Goal: Task Accomplishment & Management: Use online tool/utility

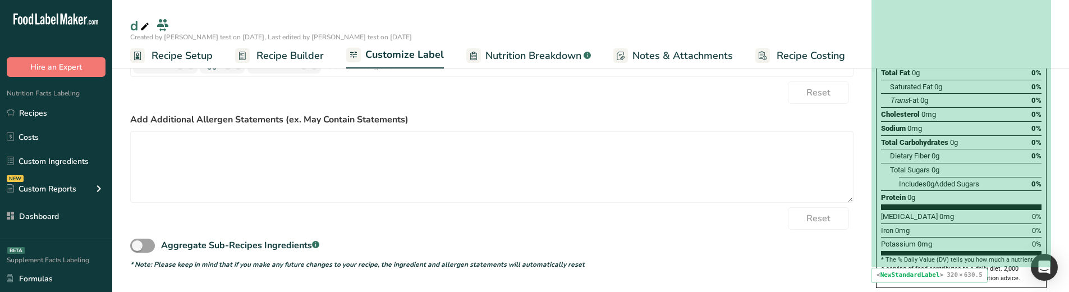
click at [1004, 237] on div "Potassium 0mg 0%" at bounding box center [961, 244] width 161 height 14
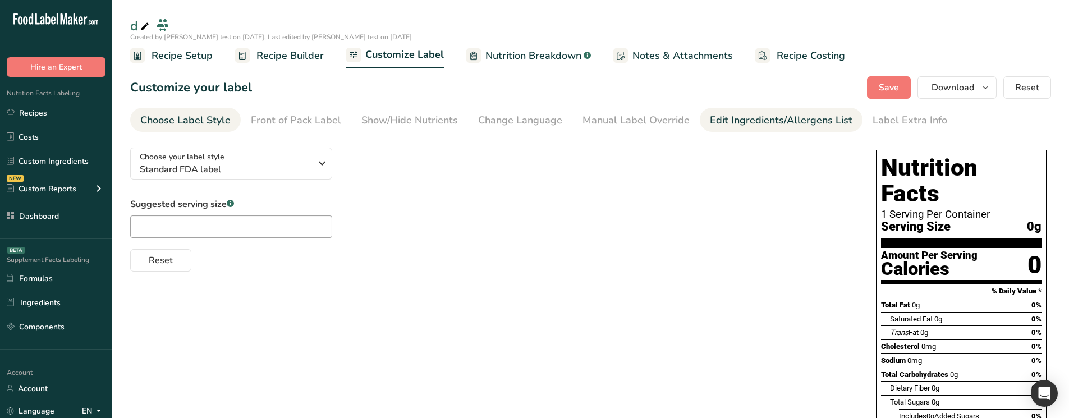
click at [752, 129] on link "Edit Ingredients/Allergens List" at bounding box center [781, 120] width 143 height 25
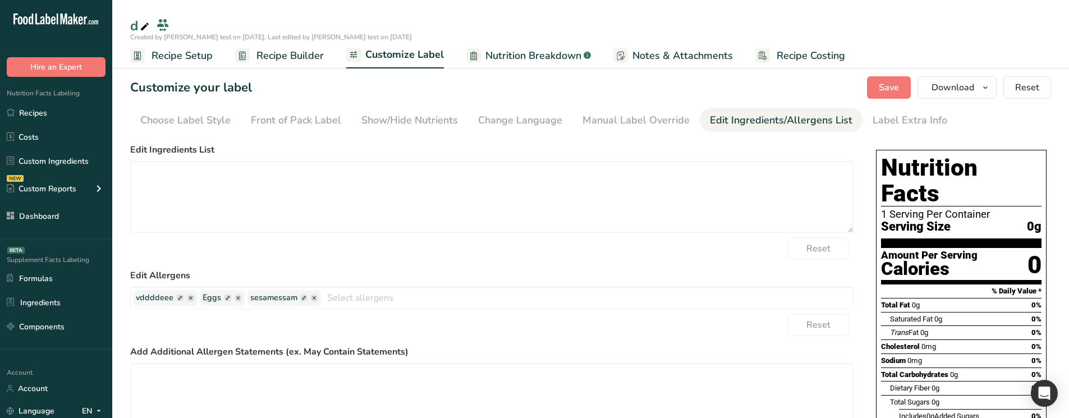
drag, startPoint x: 624, startPoint y: 120, endPoint x: 560, endPoint y: 189, distance: 94.9
click at [624, 120] on div "Manual Label Override" at bounding box center [636, 120] width 107 height 15
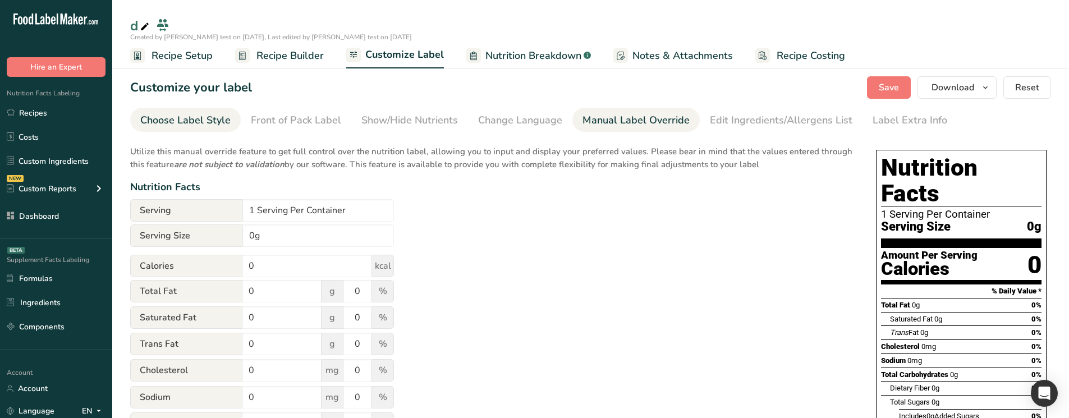
click at [210, 124] on div "Choose Label Style" at bounding box center [185, 120] width 90 height 15
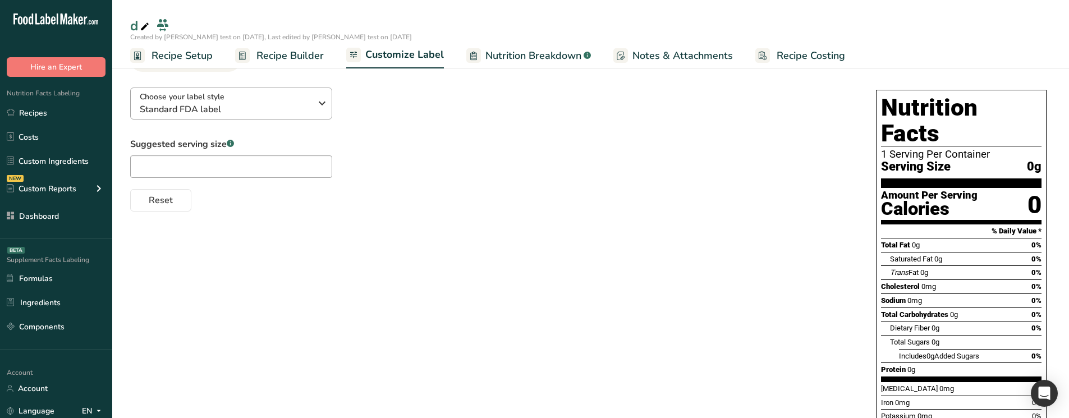
scroll to position [56, 0]
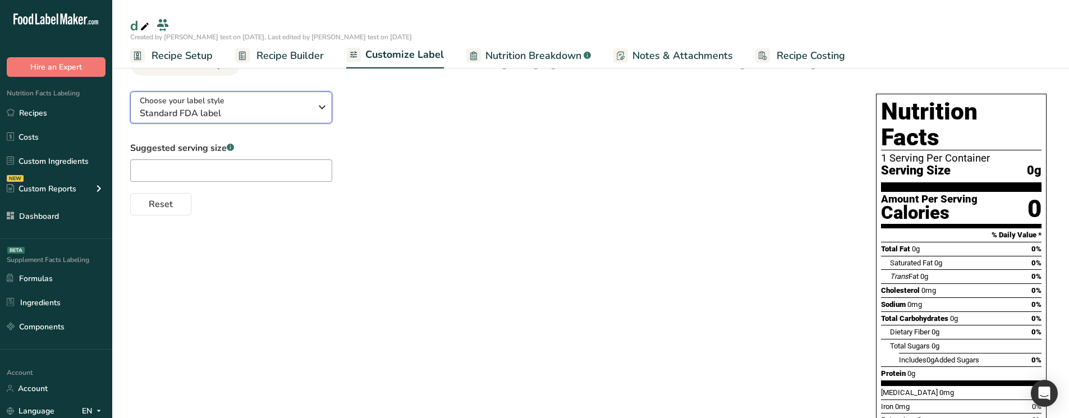
click at [266, 102] on div "Choose your label style Standard FDA label" at bounding box center [225, 107] width 171 height 25
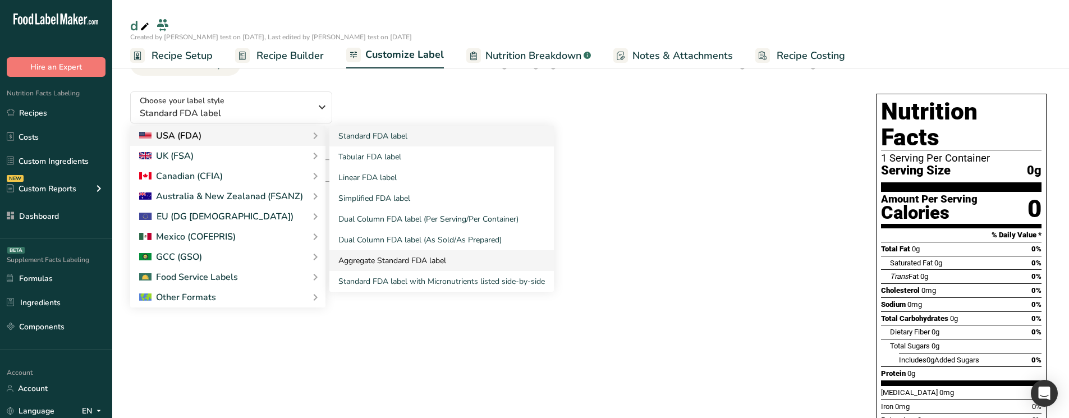
click at [448, 255] on link "Aggregate Standard FDA label" at bounding box center [441, 260] width 225 height 21
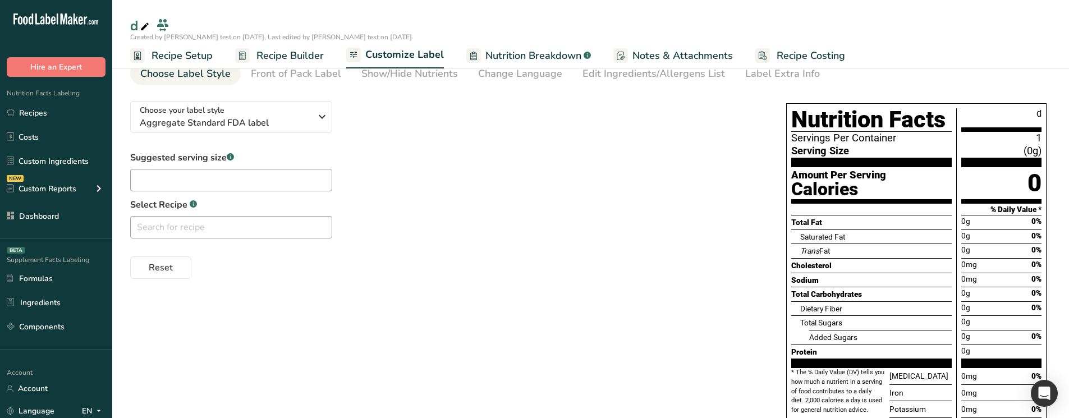
scroll to position [40, 0]
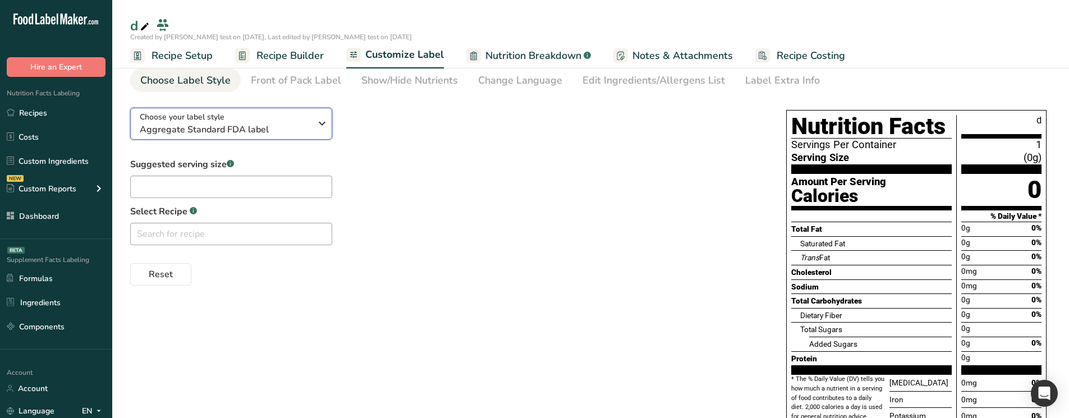
click at [259, 122] on div "Choose your label style Aggregate Standard FDA label" at bounding box center [225, 123] width 171 height 25
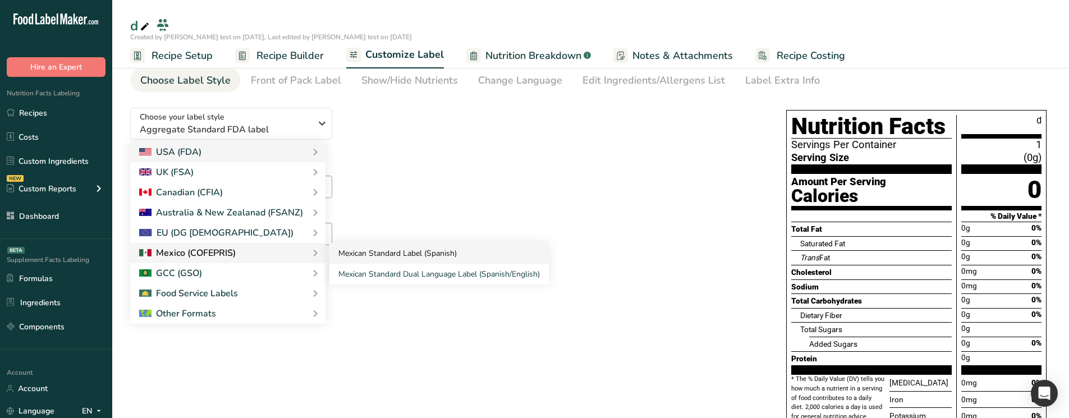
click at [407, 254] on link "Mexican Standard Label (Spanish)" at bounding box center [438, 253] width 219 height 21
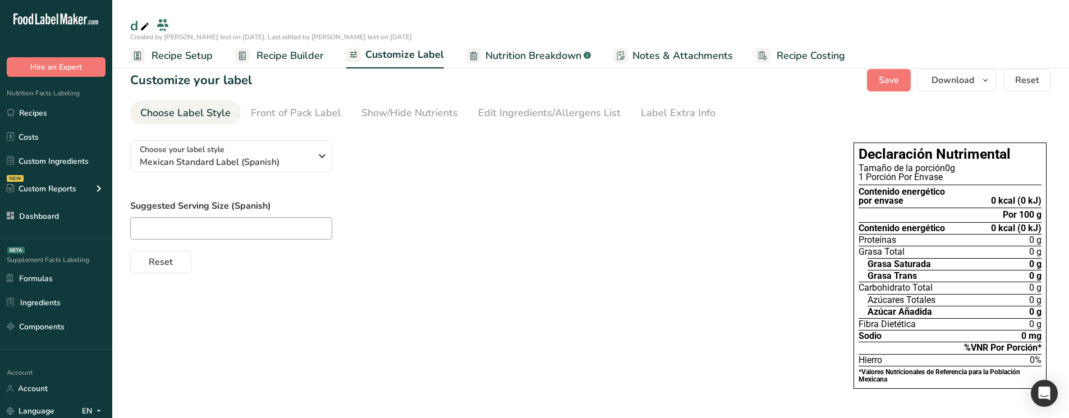
scroll to position [7, 0]
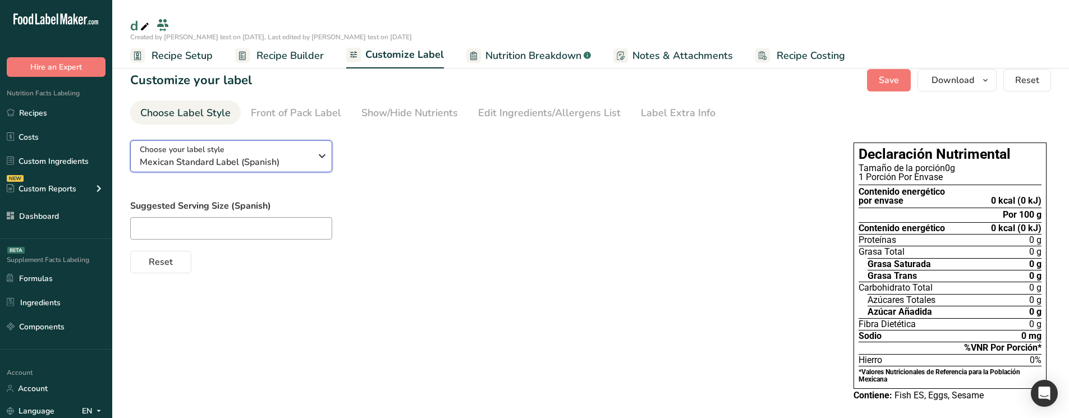
click at [296, 162] on span "Mexican Standard Label (Spanish)" at bounding box center [225, 161] width 171 height 13
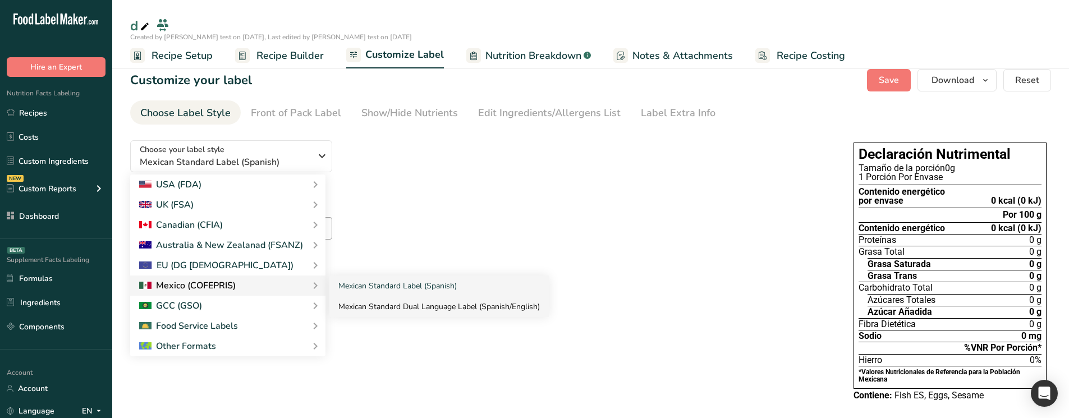
click at [409, 299] on link "Mexican Standard Dual Language Label (Spanish/English)" at bounding box center [438, 306] width 219 height 21
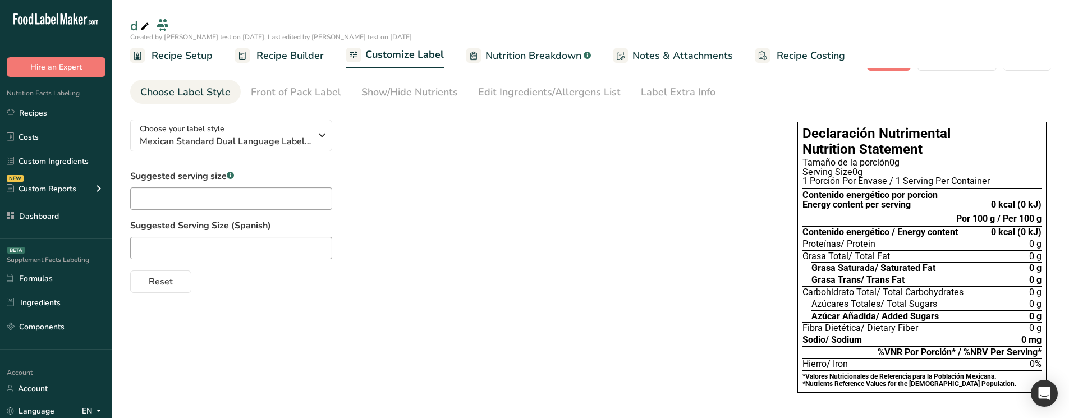
scroll to position [32, 0]
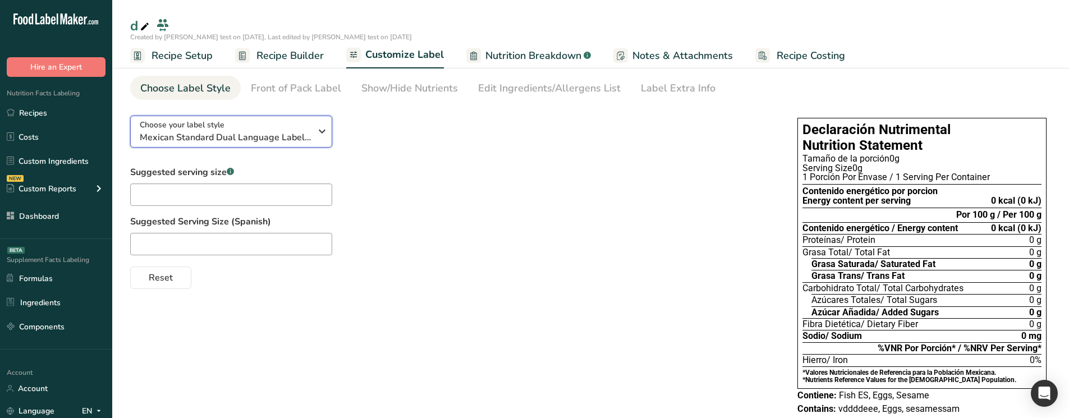
click at [247, 147] on button "Choose your label style Mexican Standard Dual Language Label (Spanish/English)" at bounding box center [231, 132] width 202 height 32
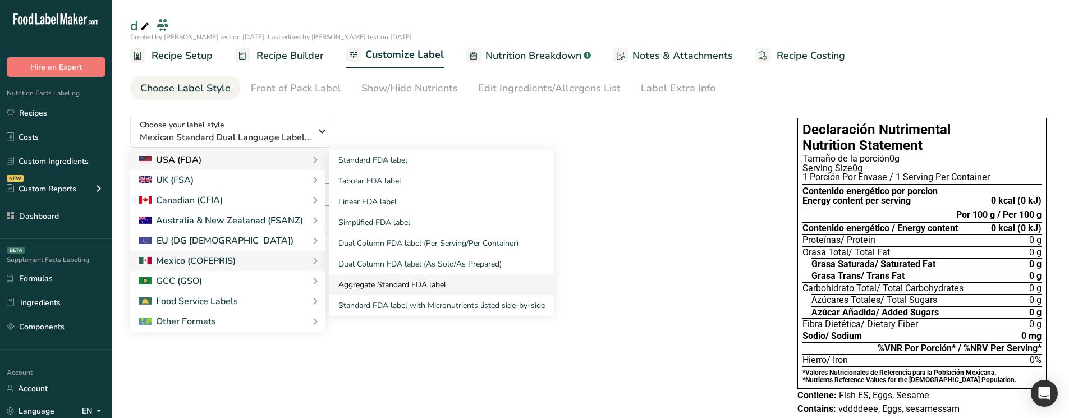
click at [399, 283] on link "Aggregate Standard FDA label" at bounding box center [441, 284] width 225 height 21
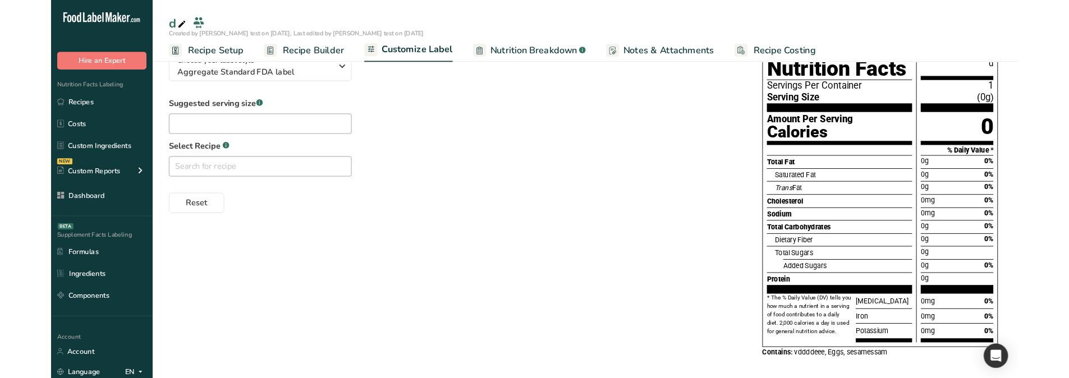
scroll to position [96, 0]
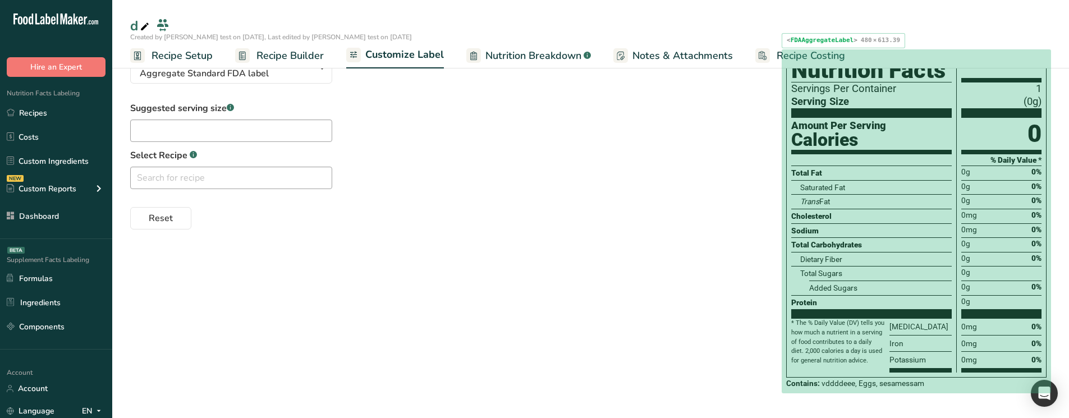
click at [822, 321] on div "* The % Daily Value (DV) tells you how much a nutrient in a serving of food con…" at bounding box center [838, 346] width 94 height 54
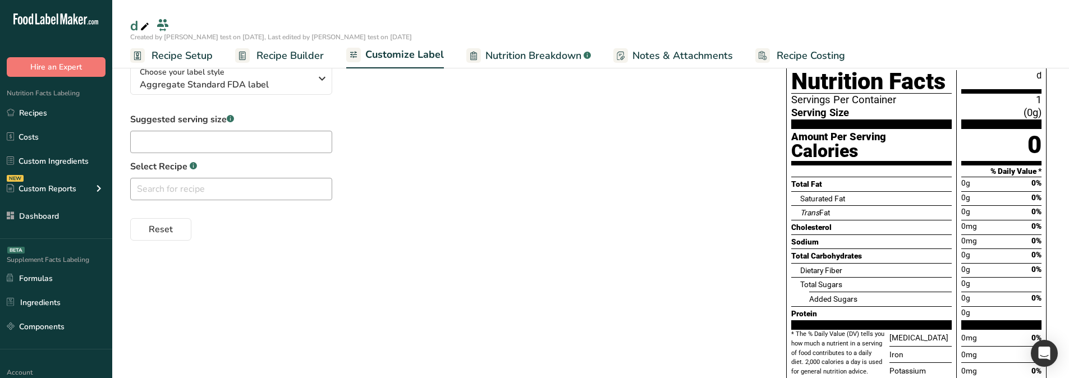
scroll to position [80, 0]
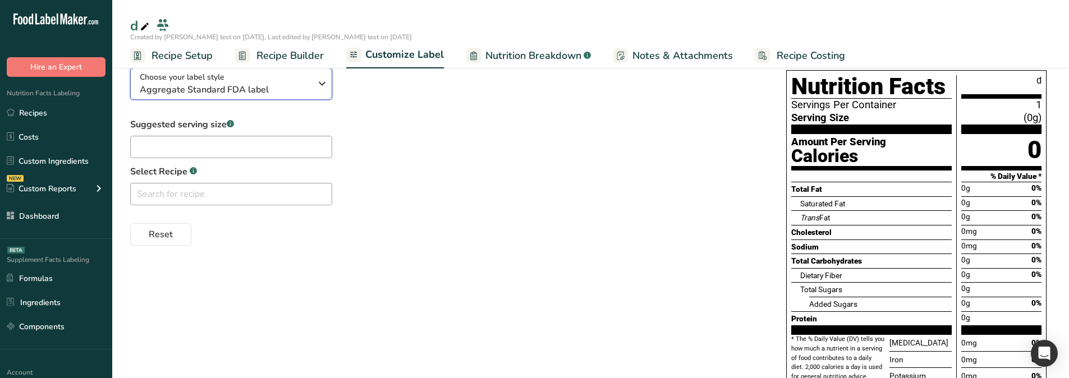
click at [192, 95] on span "Aggregate Standard FDA label" at bounding box center [225, 89] width 171 height 13
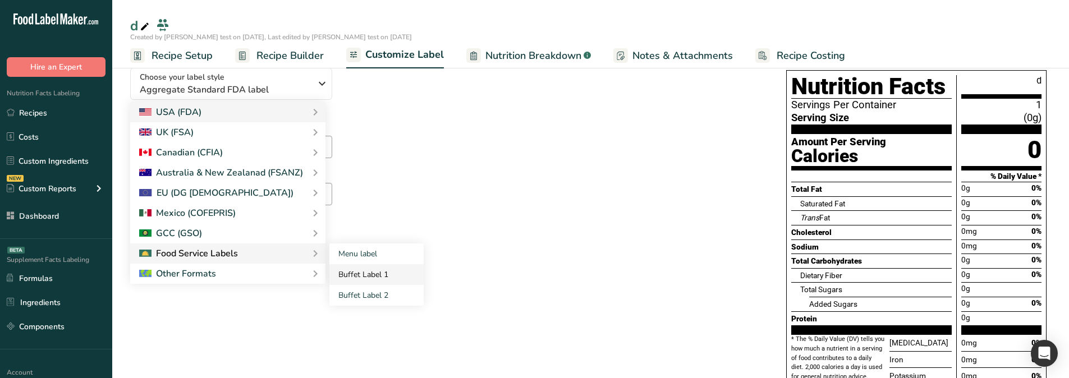
click at [388, 272] on link "Buffet Label 1" at bounding box center [376, 274] width 94 height 21
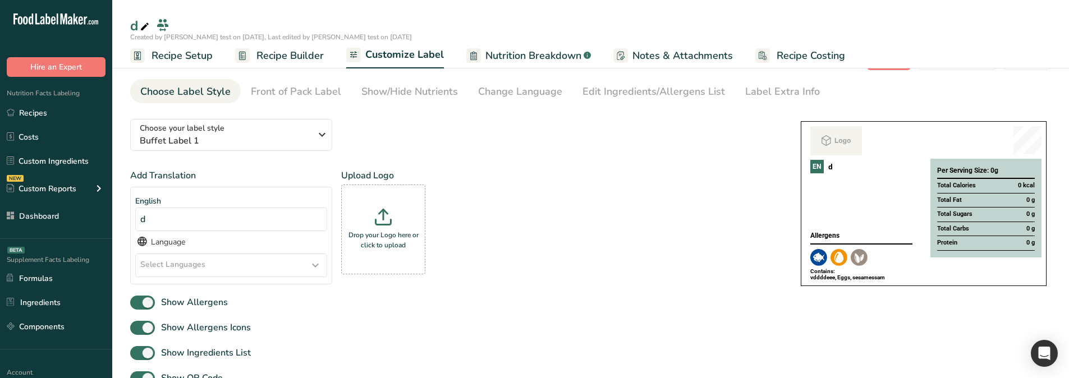
scroll to position [24, 0]
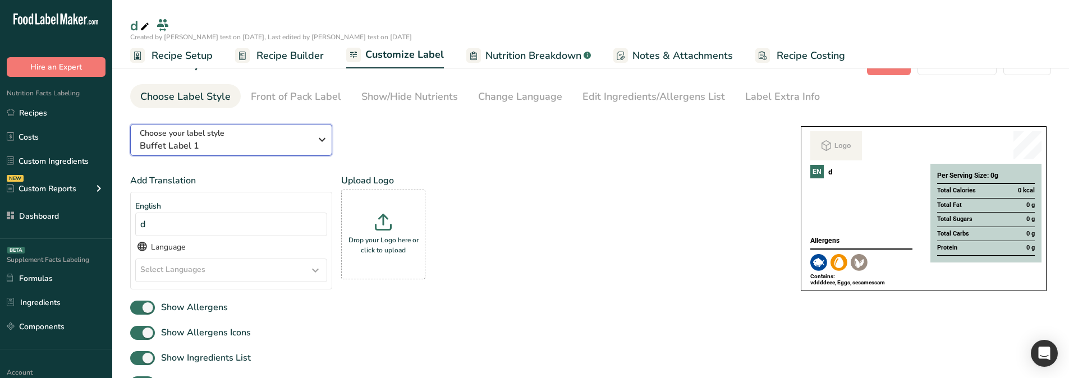
click at [272, 150] on span "Buffet Label 1" at bounding box center [225, 145] width 171 height 13
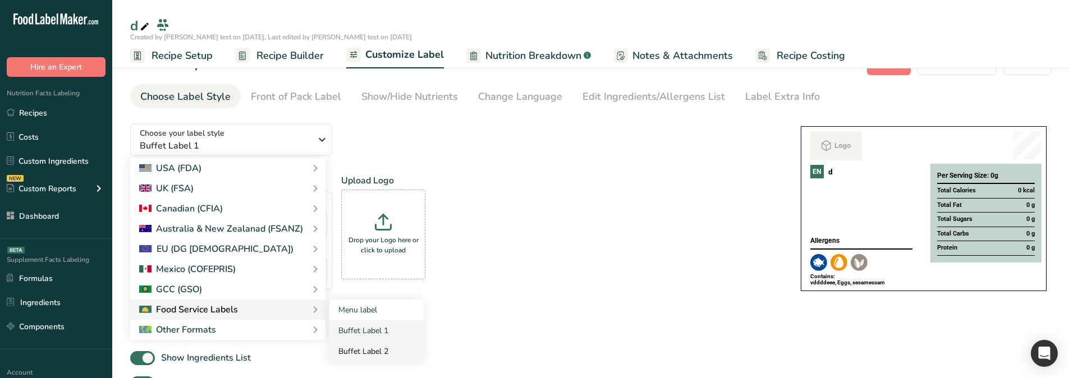
click at [365, 349] on link "Buffet Label 2" at bounding box center [376, 351] width 94 height 21
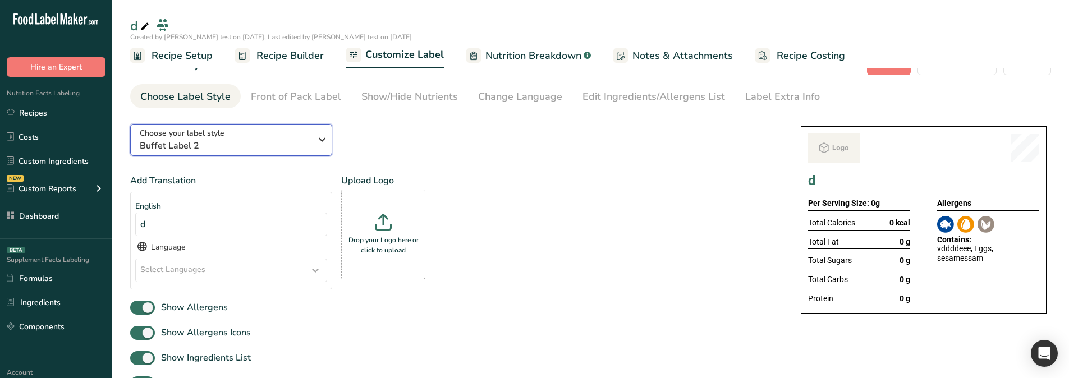
click at [264, 148] on span "Buffet Label 2" at bounding box center [225, 145] width 171 height 13
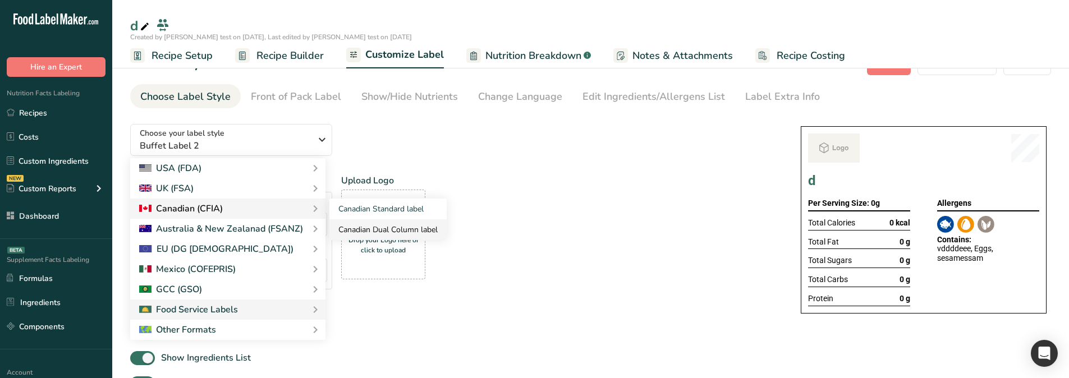
click at [423, 223] on link "Canadian Dual Column label" at bounding box center [387, 229] width 117 height 21
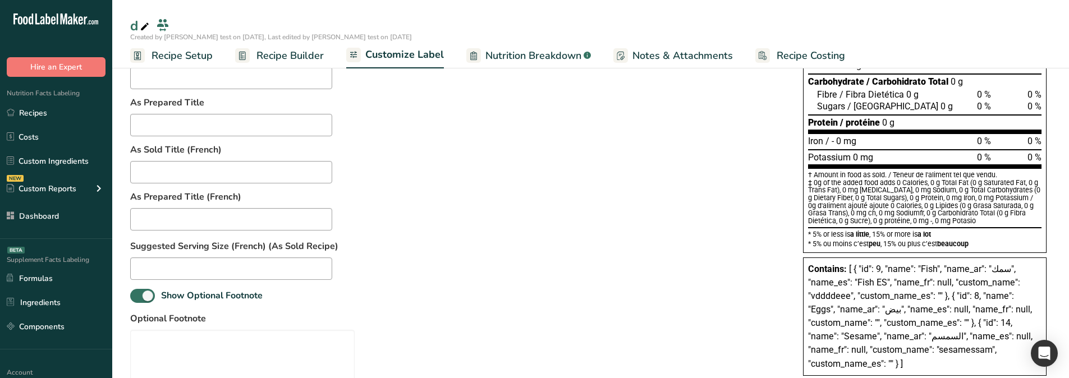
scroll to position [248, 0]
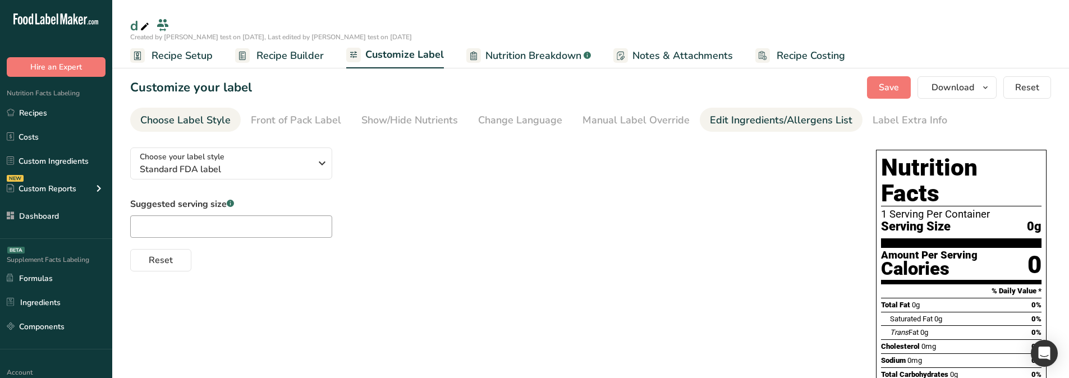
click at [724, 116] on div "Edit Ingredients/Allergens List" at bounding box center [781, 120] width 143 height 15
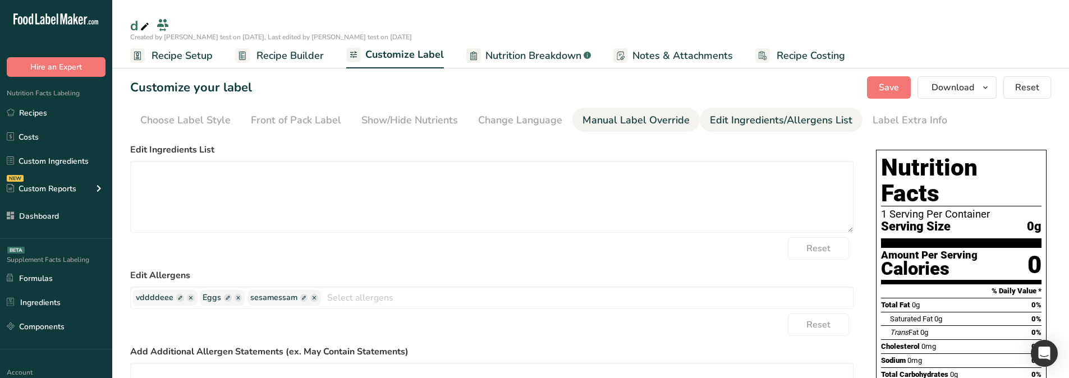
click at [665, 115] on div "Manual Label Override" at bounding box center [636, 120] width 107 height 15
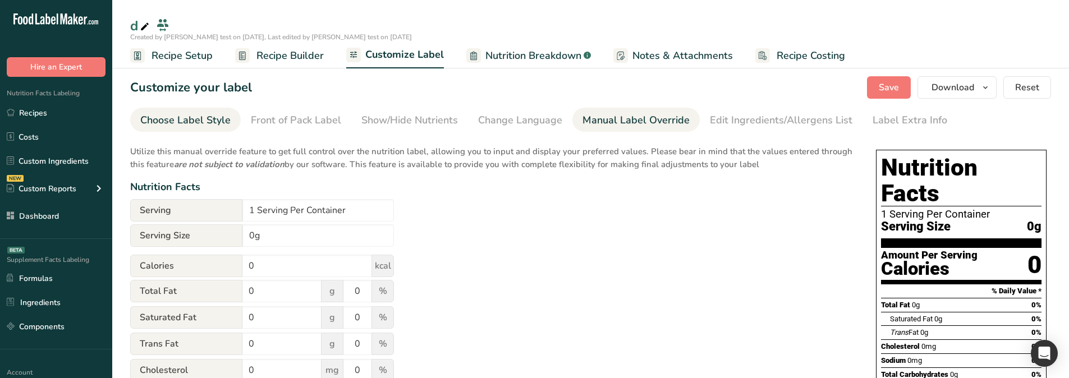
click at [166, 122] on div "Choose Label Style" at bounding box center [185, 120] width 90 height 15
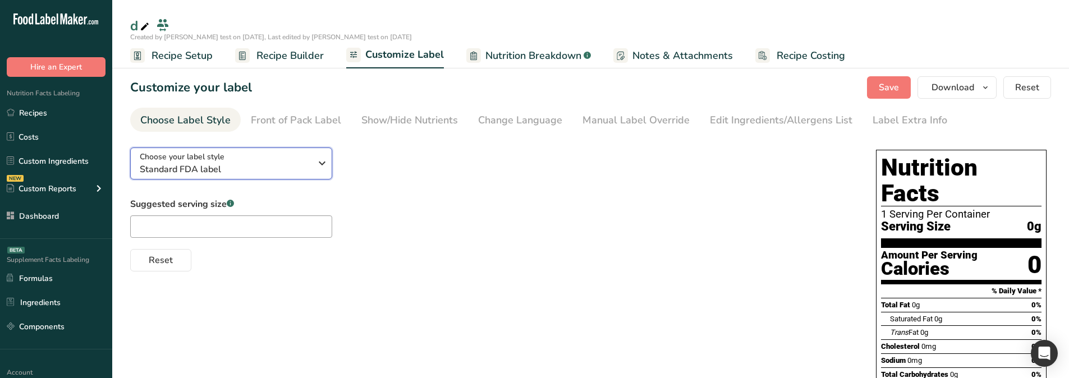
click at [203, 162] on span "Choose your label style" at bounding box center [182, 157] width 85 height 12
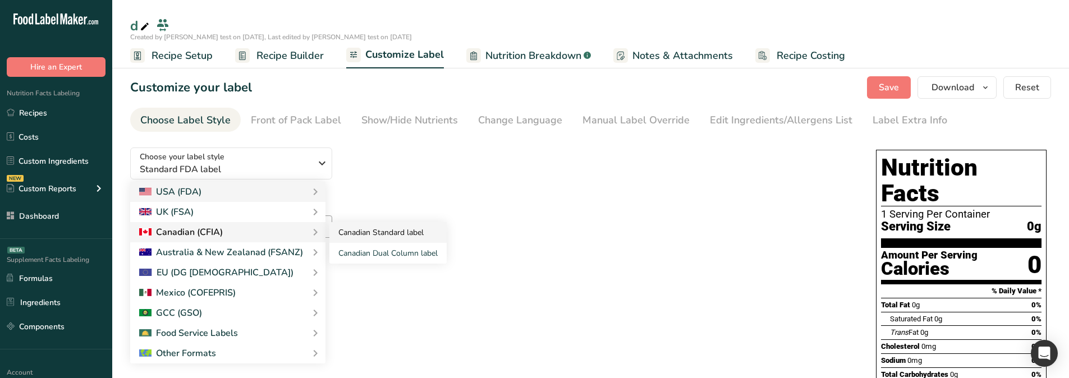
click at [360, 230] on link "Canadian Standard label" at bounding box center [387, 232] width 117 height 21
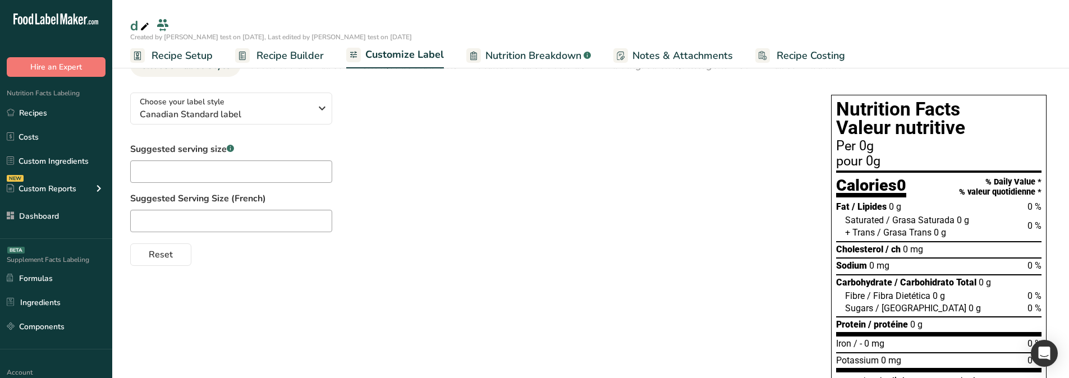
scroll to position [50, 0]
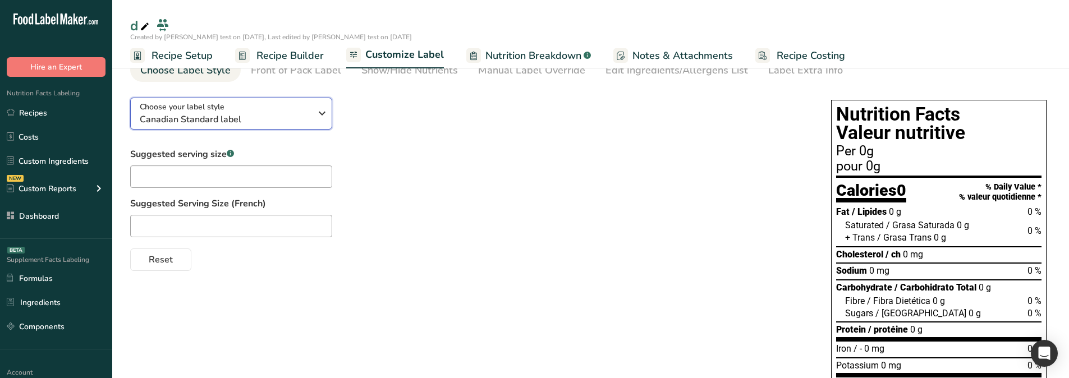
click at [217, 117] on span "Canadian Standard label" at bounding box center [225, 119] width 171 height 13
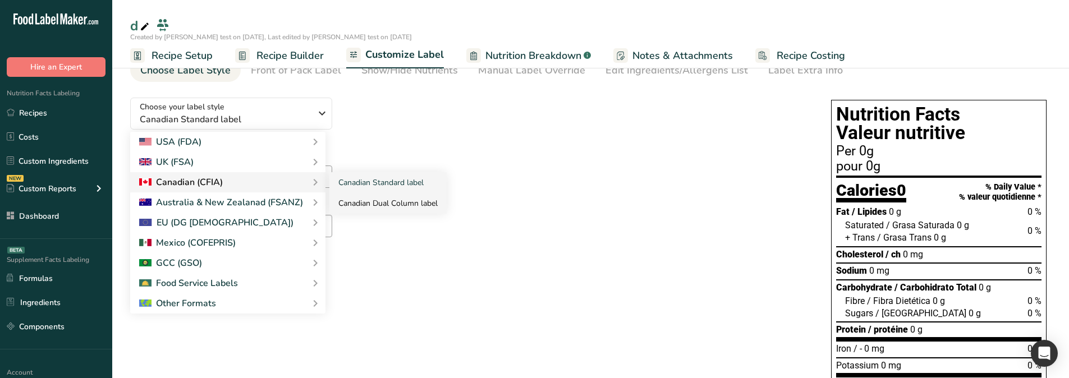
click at [398, 202] on link "Canadian Dual Column label" at bounding box center [387, 203] width 117 height 21
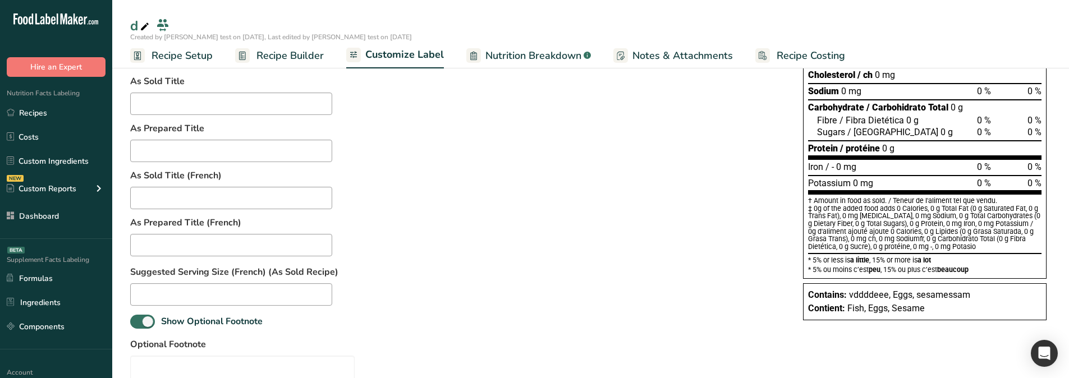
scroll to position [218, 0]
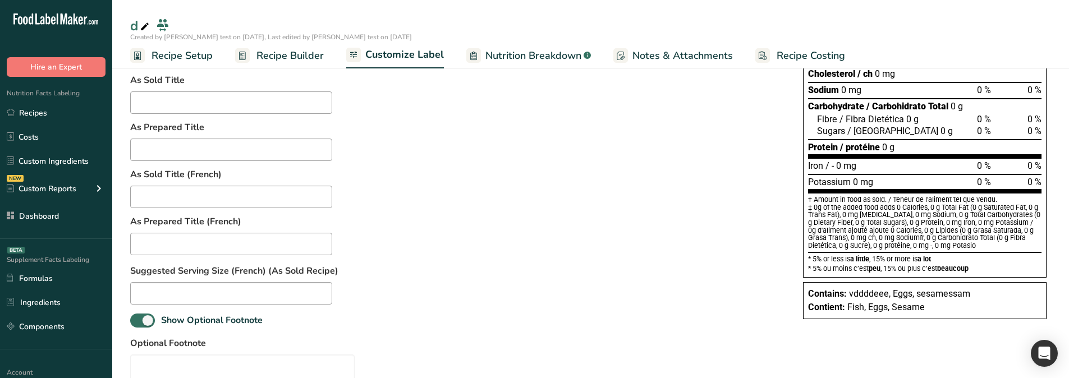
click at [613, 226] on div "Suggested serving size .a-a{fill:#347362;}.b-a{fill:#fff;} As Prepared Recipe N…" at bounding box center [455, 219] width 651 height 481
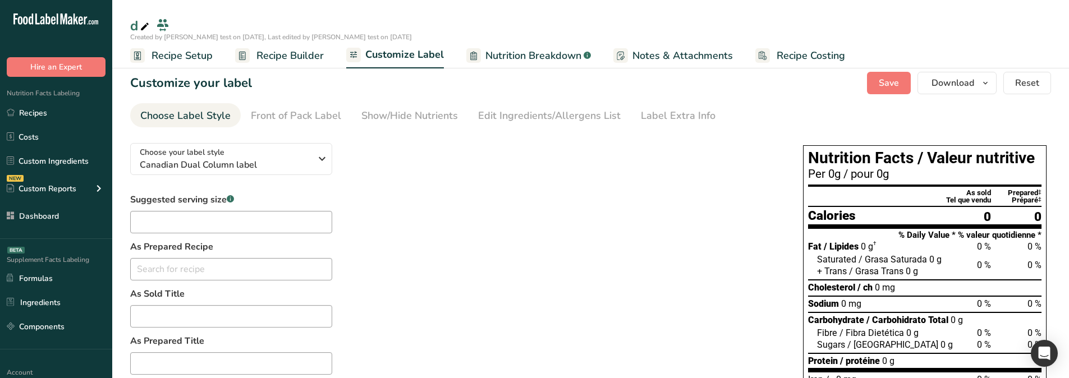
scroll to position [0, 0]
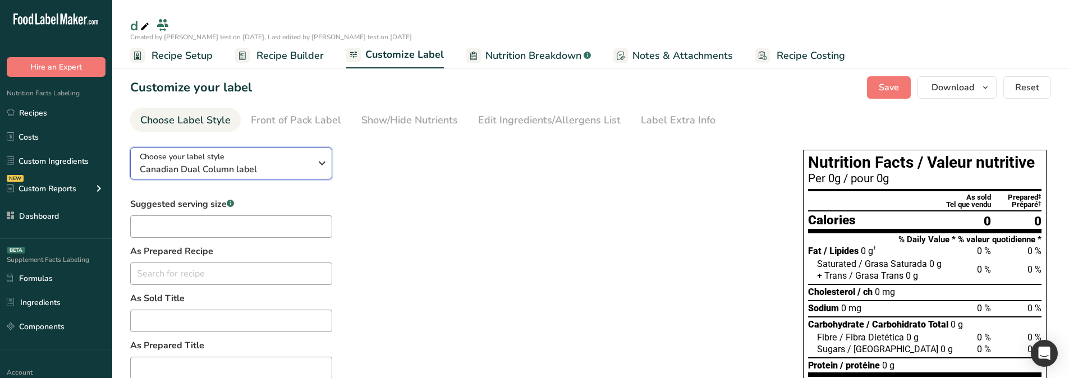
click at [213, 171] on span "Canadian Dual Column label" at bounding box center [225, 169] width 171 height 13
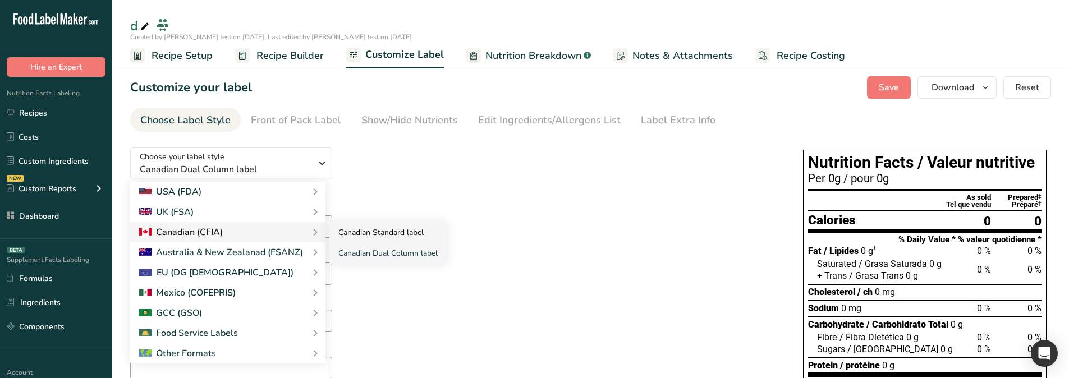
click at [391, 234] on link "Canadian Standard label" at bounding box center [387, 232] width 117 height 21
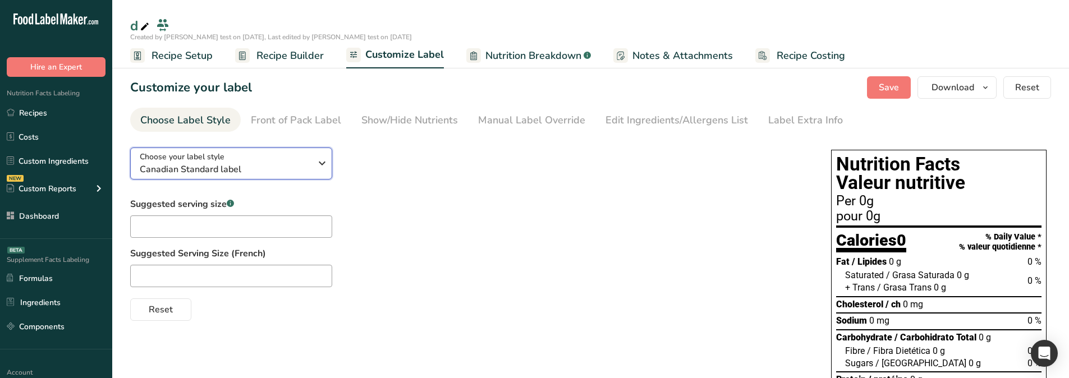
click at [232, 161] on div "Choose your label style Canadian Standard label" at bounding box center [225, 163] width 171 height 25
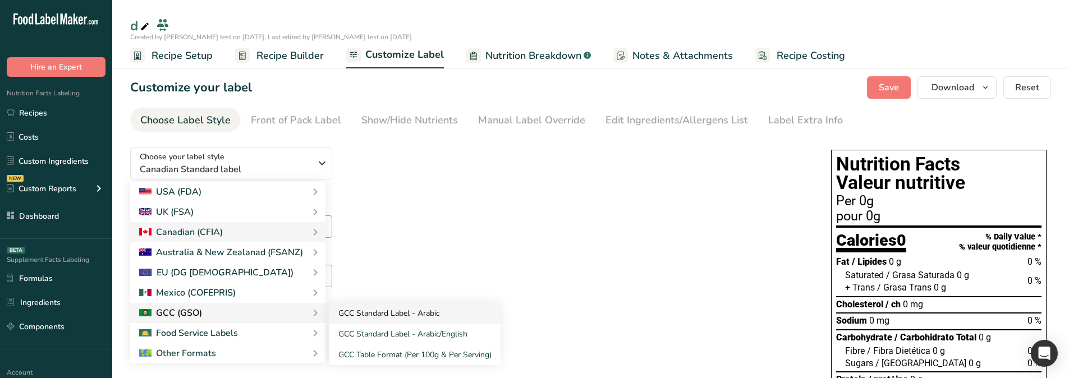
click at [367, 314] on link "GCC Standard Label - Arabic" at bounding box center [414, 313] width 171 height 21
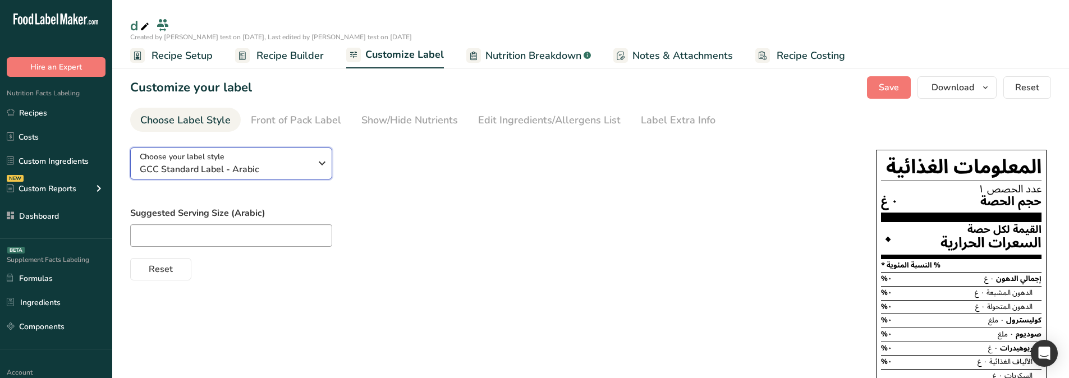
click at [283, 168] on span "GCC Standard Label - Arabic" at bounding box center [225, 169] width 171 height 13
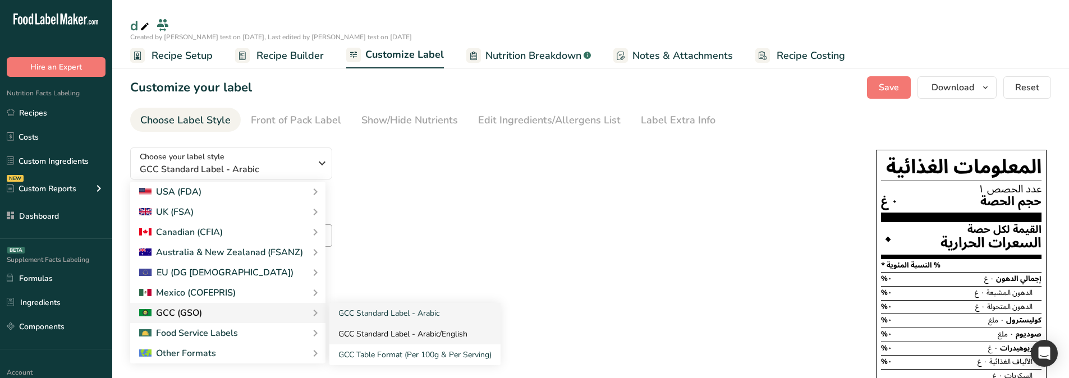
click at [401, 334] on link "GCC Standard Label - Arabic/English" at bounding box center [414, 334] width 171 height 21
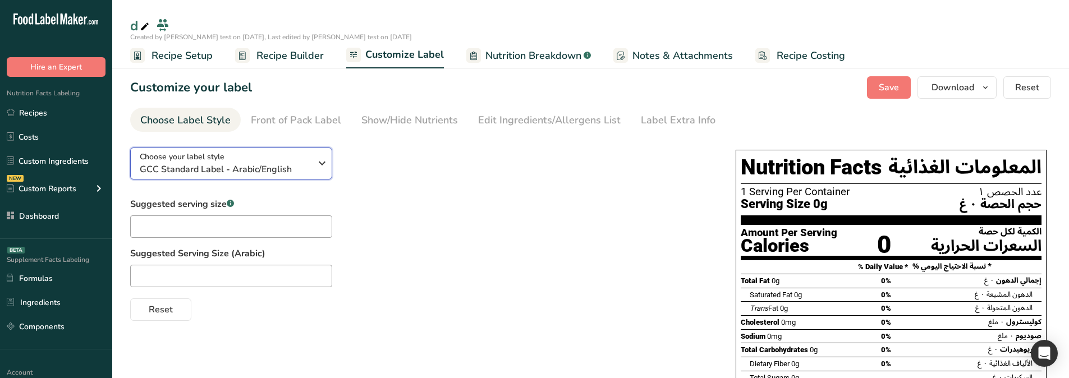
click at [308, 158] on div "Choose your label style GCC Standard Label - Arabic/English" at bounding box center [225, 163] width 171 height 25
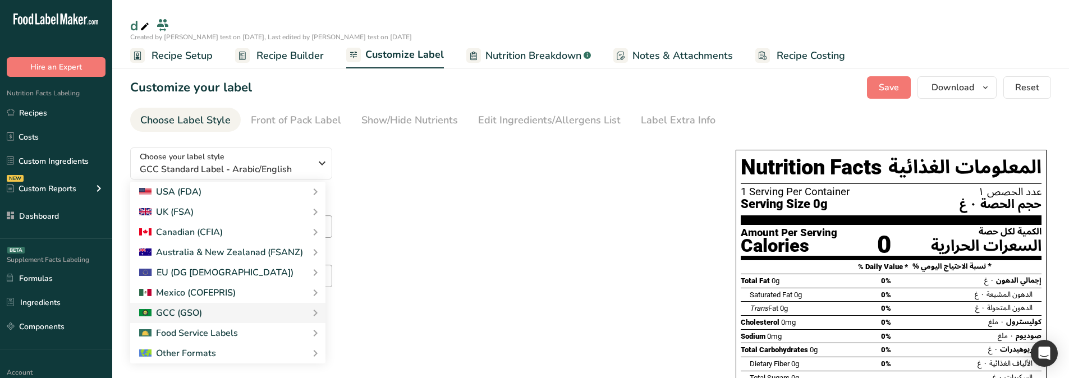
click at [478, 216] on div "Suggested serving size .a-a{fill:#347362;}.b-a{fill:#fff;} Suggested Serving Si…" at bounding box center [421, 259] width 583 height 123
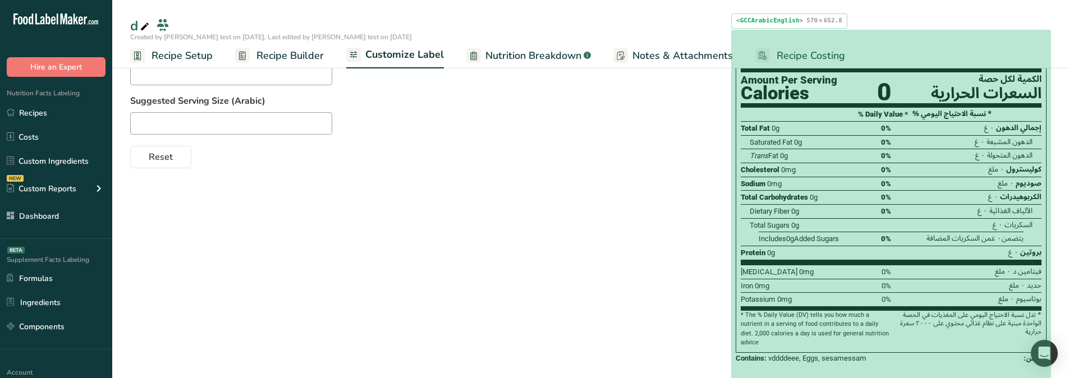
scroll to position [158, 0]
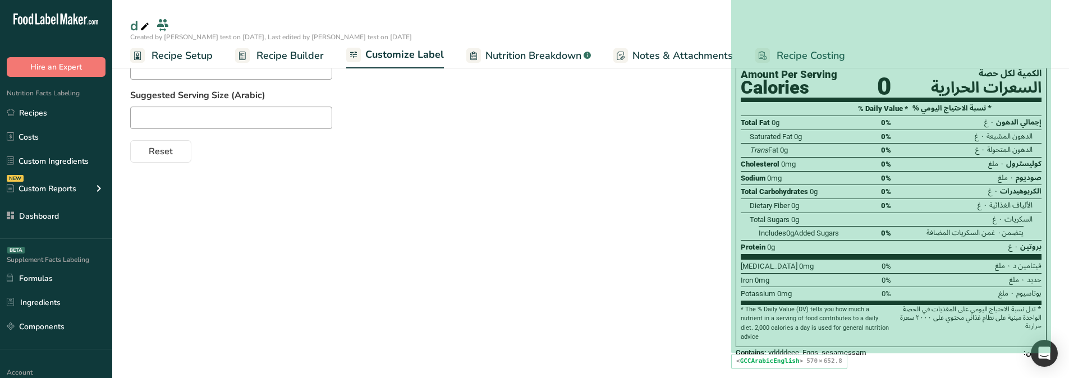
click at [770, 313] on div "* The % Daily Value (DV) tells you how much a nutrient in a serving of food con…" at bounding box center [816, 323] width 150 height 37
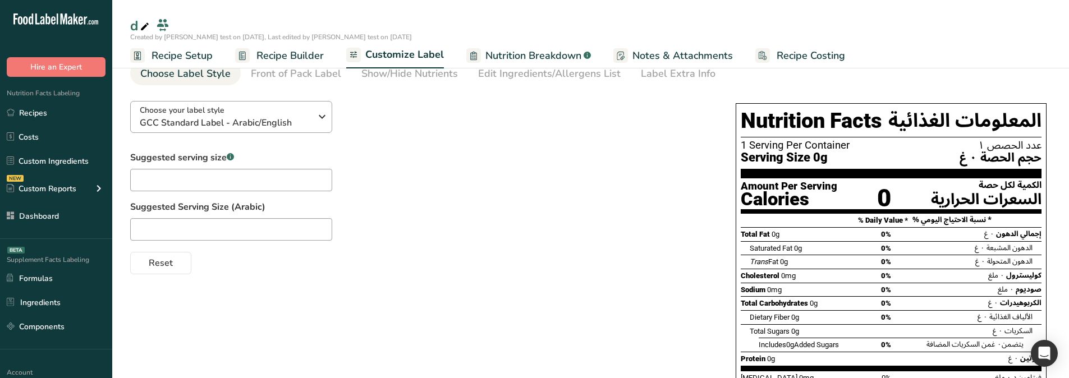
scroll to position [46, 0]
click at [209, 112] on span "Choose your label style" at bounding box center [182, 111] width 85 height 12
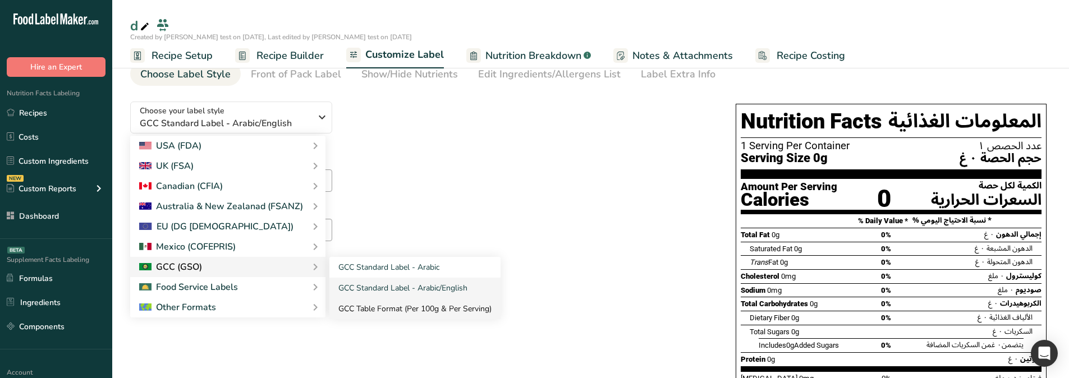
click at [445, 304] on link "GCC Table Format (Per 100g & Per Serving)" at bounding box center [414, 309] width 171 height 21
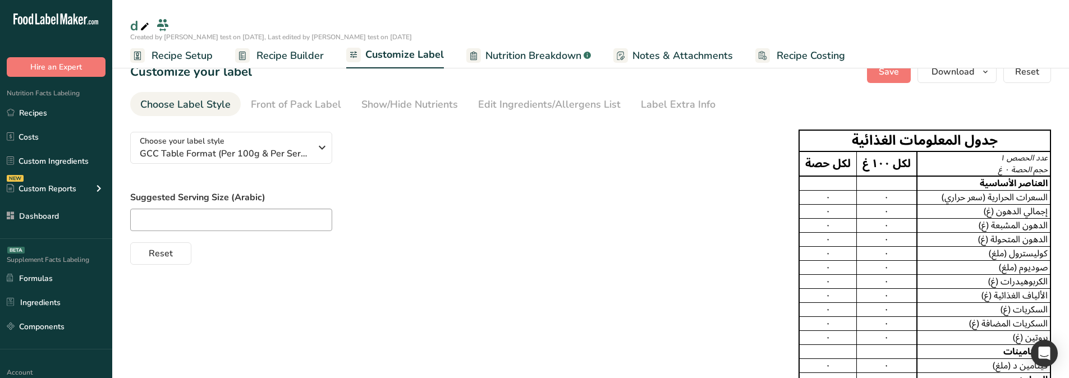
scroll to position [0, 0]
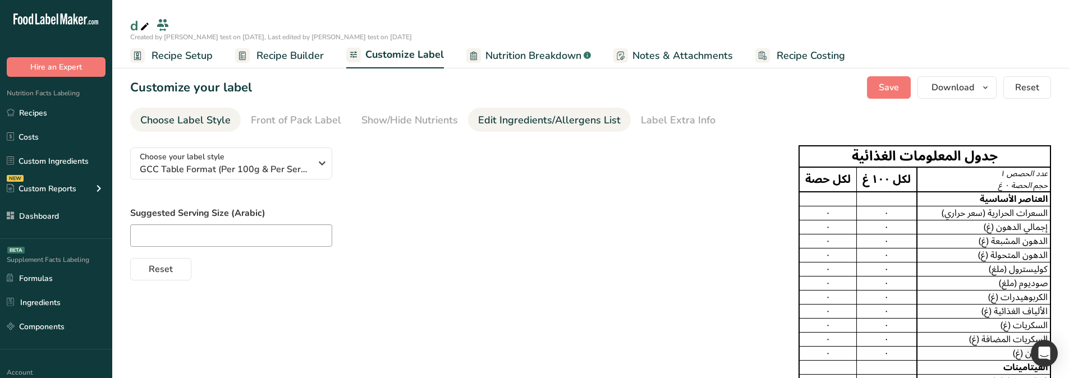
click at [586, 122] on div "Edit Ingredients/Allergens List" at bounding box center [549, 120] width 143 height 15
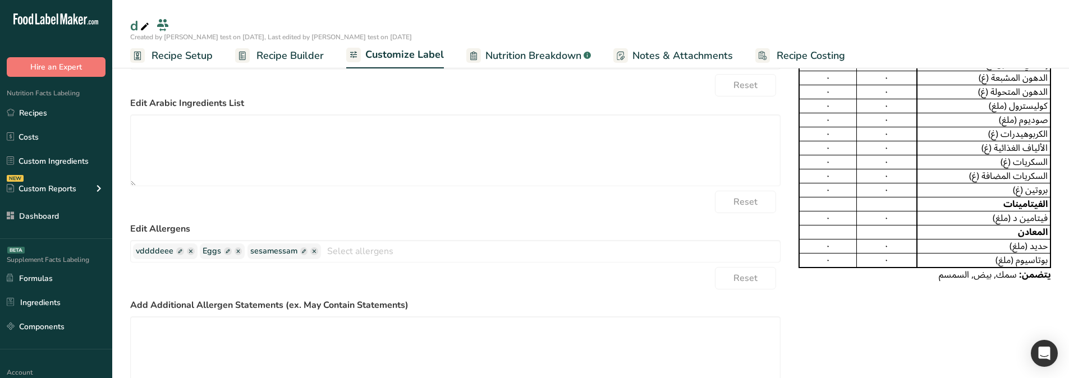
scroll to position [168, 0]
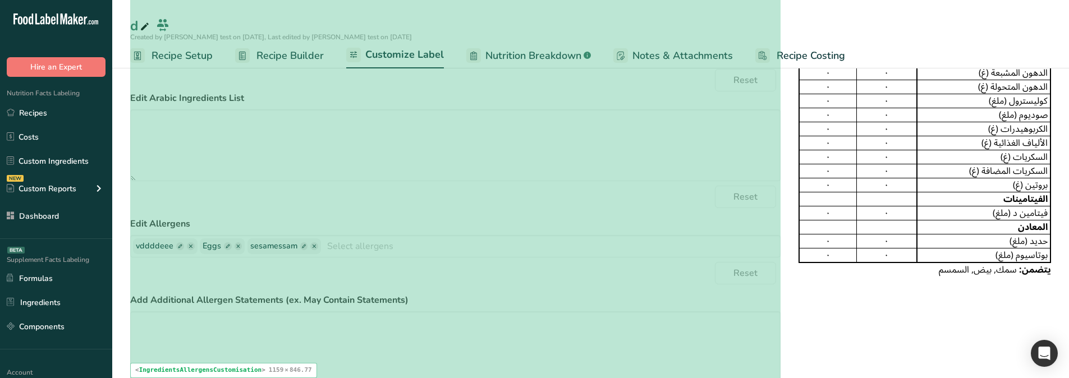
click at [453, 204] on div "Reset" at bounding box center [455, 197] width 651 height 22
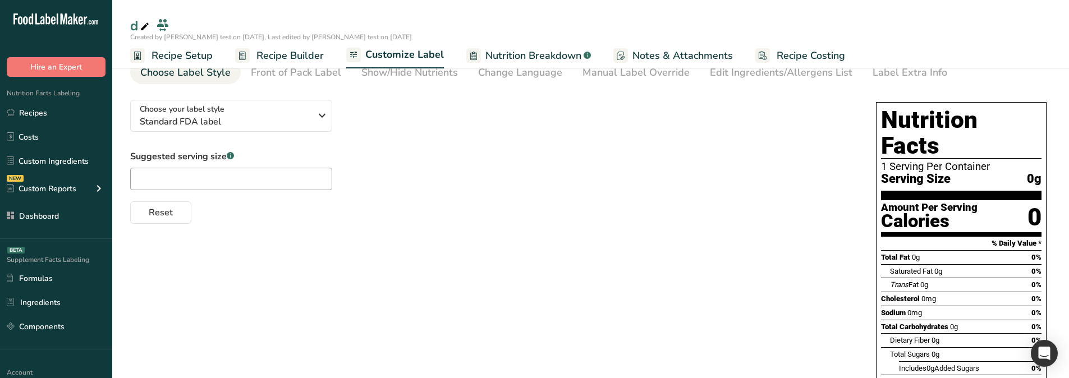
scroll to position [44, 0]
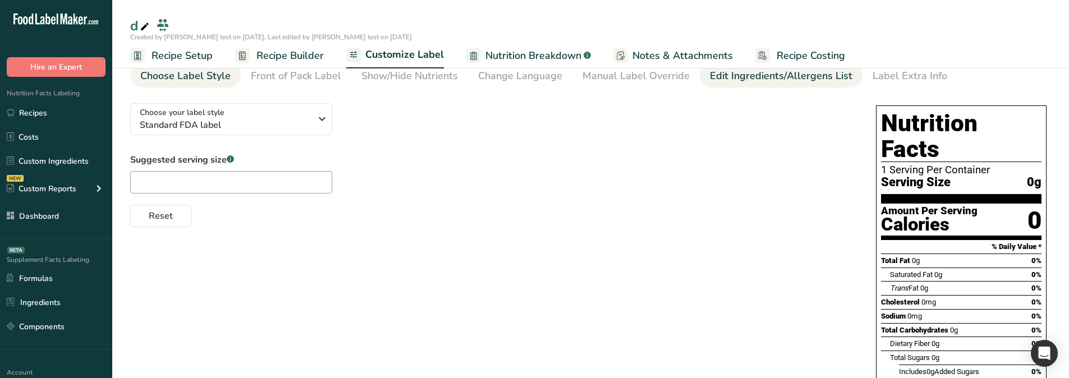
click at [733, 84] on link "Edit Ingredients/Allergens List" at bounding box center [781, 75] width 143 height 25
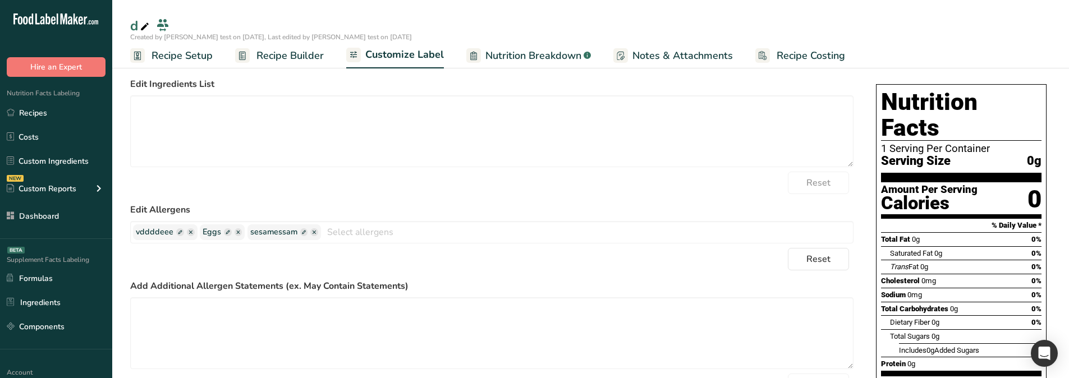
scroll to position [157, 0]
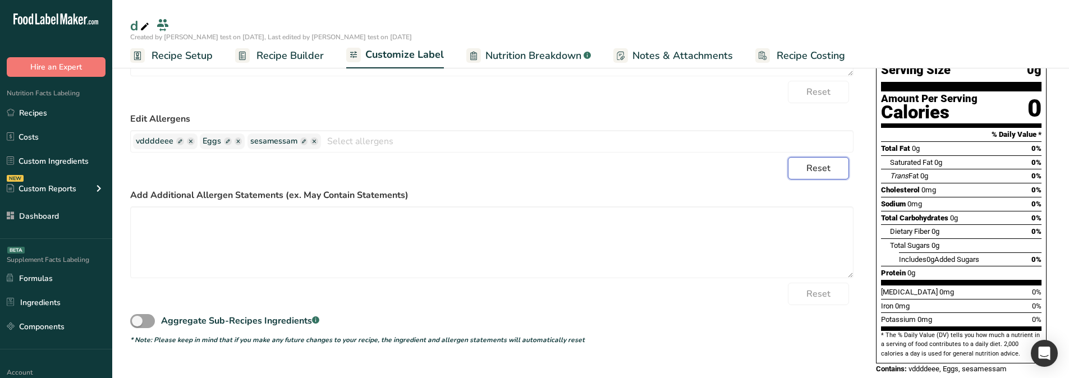
click at [803, 161] on button "Reset" at bounding box center [818, 168] width 61 height 22
click at [800, 175] on button "Reset" at bounding box center [818, 168] width 61 height 22
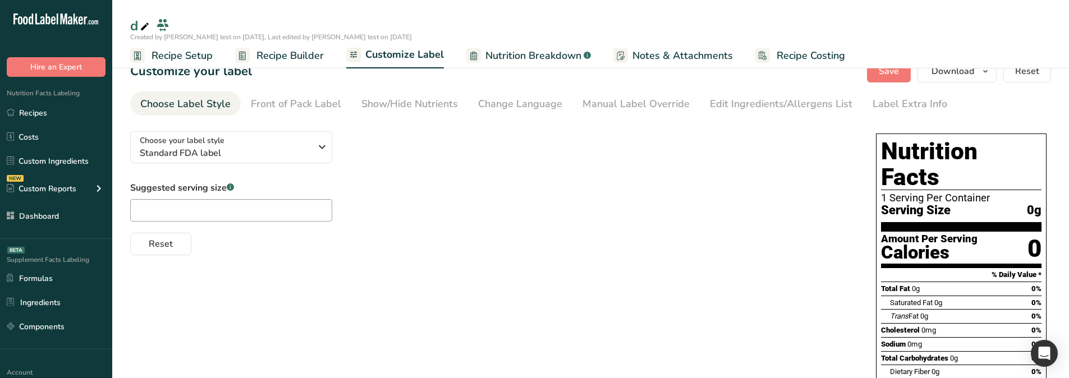
scroll to position [0, 0]
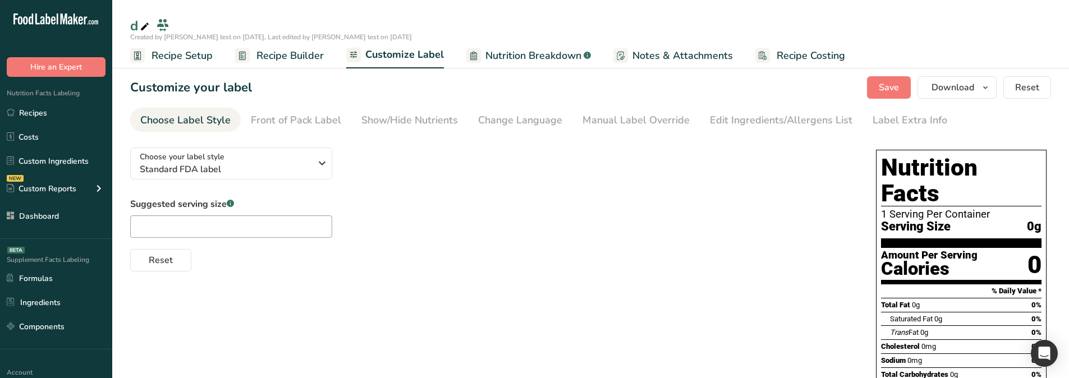
click at [536, 56] on span "Nutrition Breakdown" at bounding box center [534, 55] width 96 height 15
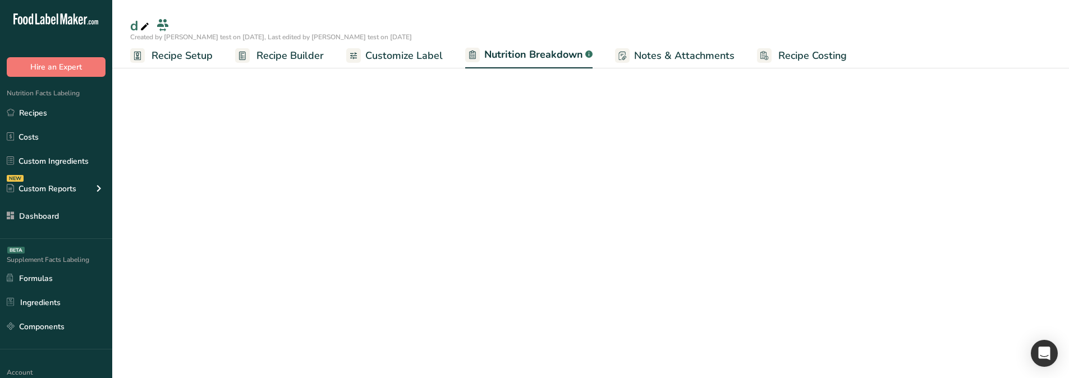
click at [383, 54] on span "Customize Label" at bounding box center [403, 55] width 77 height 15
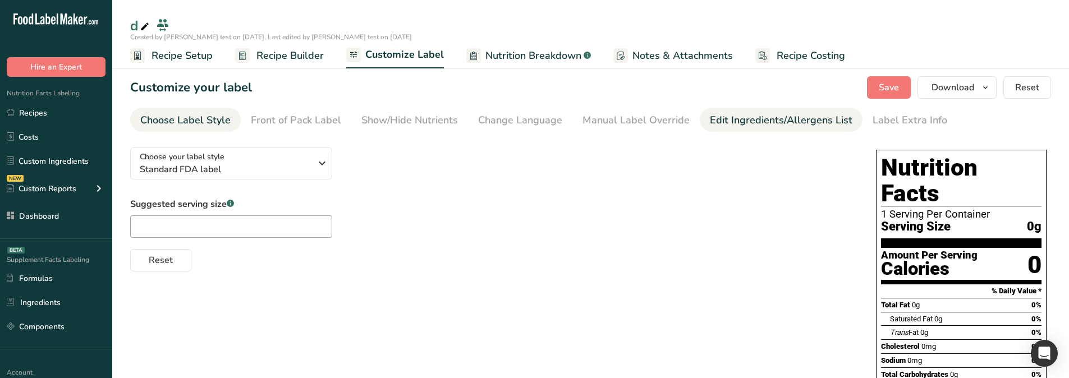
click at [726, 117] on div "Edit Ingredients/Allergens List" at bounding box center [781, 120] width 143 height 15
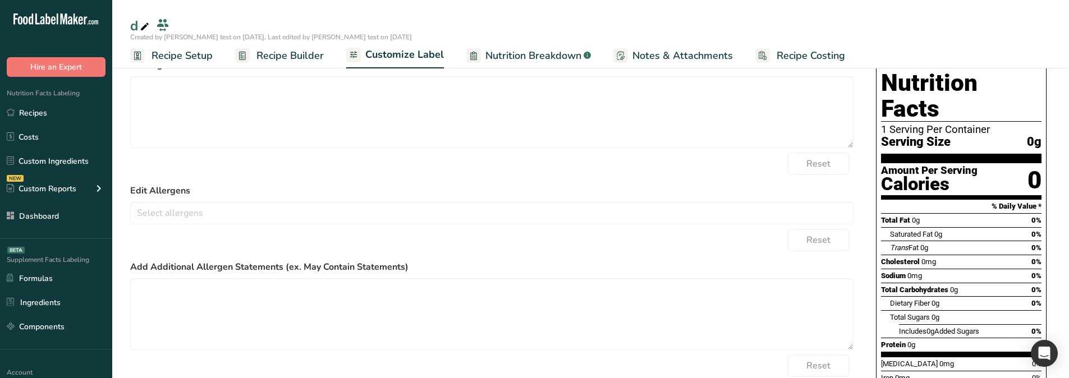
scroll to position [146, 0]
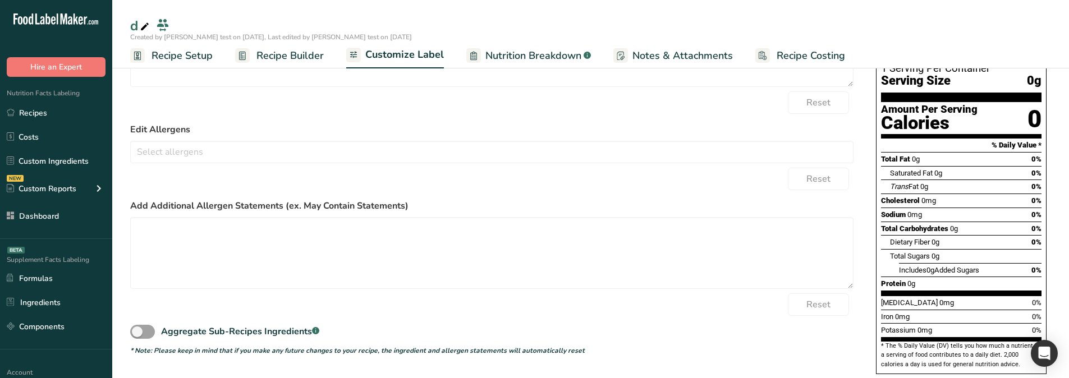
click at [213, 133] on label "Edit Allergens" at bounding box center [492, 129] width 724 height 13
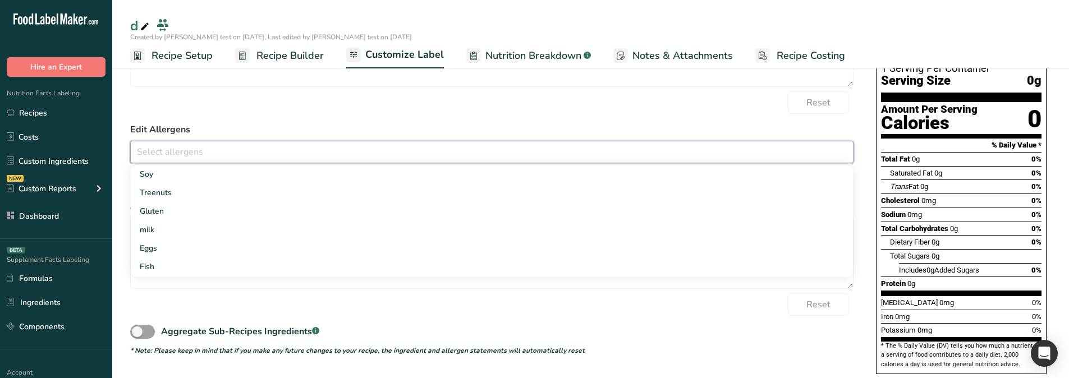
click at [194, 160] on input "text" at bounding box center [492, 151] width 722 height 17
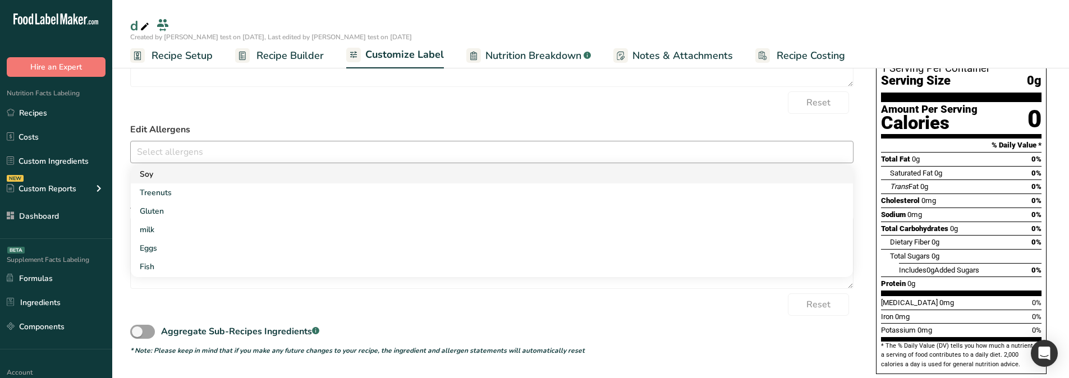
click at [178, 165] on link "Soy" at bounding box center [492, 174] width 722 height 19
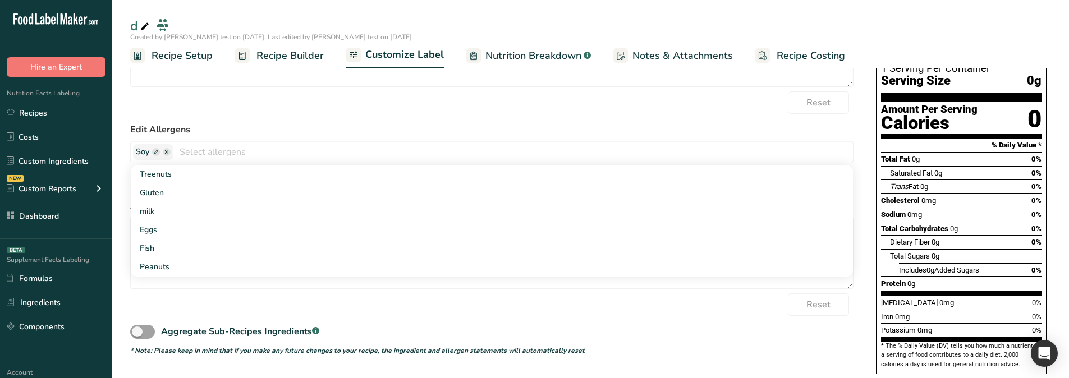
click at [244, 131] on label "Edit Allergens" at bounding box center [492, 129] width 724 height 13
click at [157, 154] on span at bounding box center [156, 152] width 8 height 8
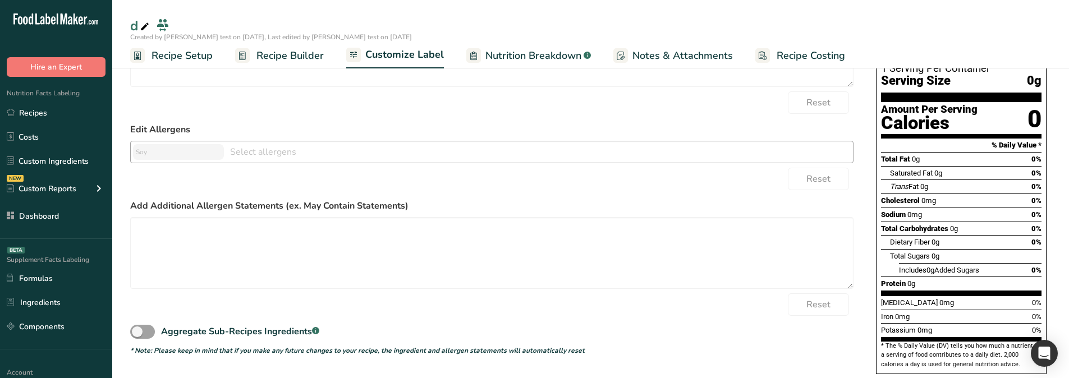
click at [175, 155] on input "text" at bounding box center [178, 152] width 85 height 15
type input "smsm"
click at [210, 149] on input "text" at bounding box center [517, 151] width 672 height 17
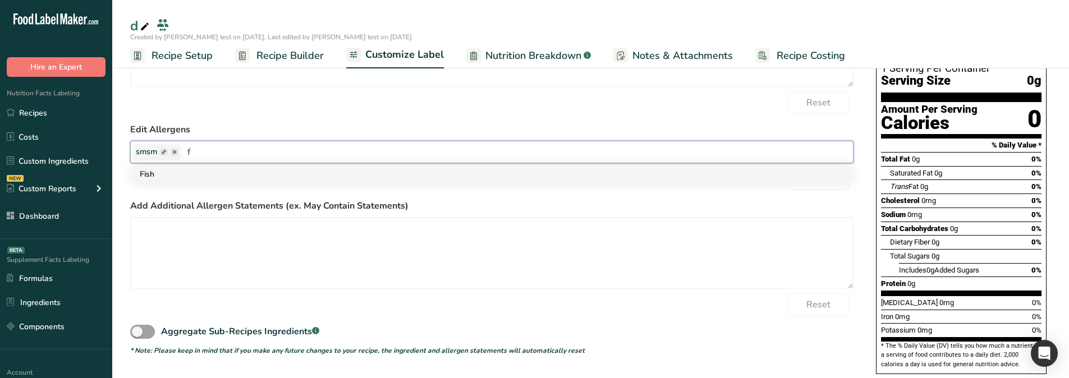
type input "f"
click at [181, 182] on link "Fish" at bounding box center [492, 174] width 722 height 19
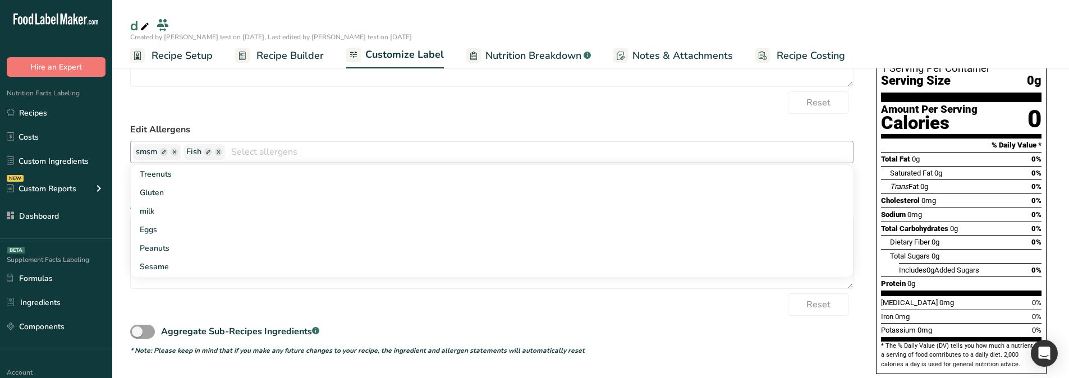
click at [244, 117] on form "Edit Ingredients List Reset Edit Allergens smsm Fish Treenuts Gluten milk Eggs …" at bounding box center [492, 176] width 724 height 359
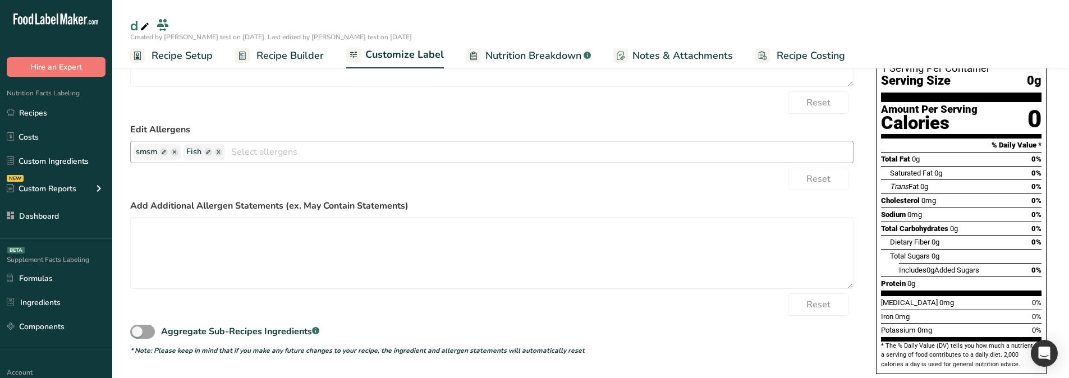
click at [208, 149] on span at bounding box center [208, 152] width 8 height 8
click at [232, 113] on div "Reset" at bounding box center [492, 102] width 724 height 22
click at [239, 149] on input "text" at bounding box center [228, 152] width 85 height 15
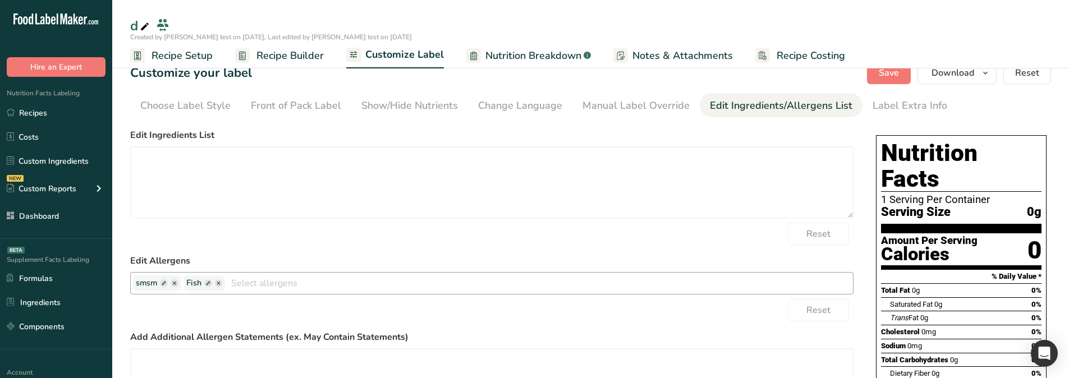
scroll to position [0, 0]
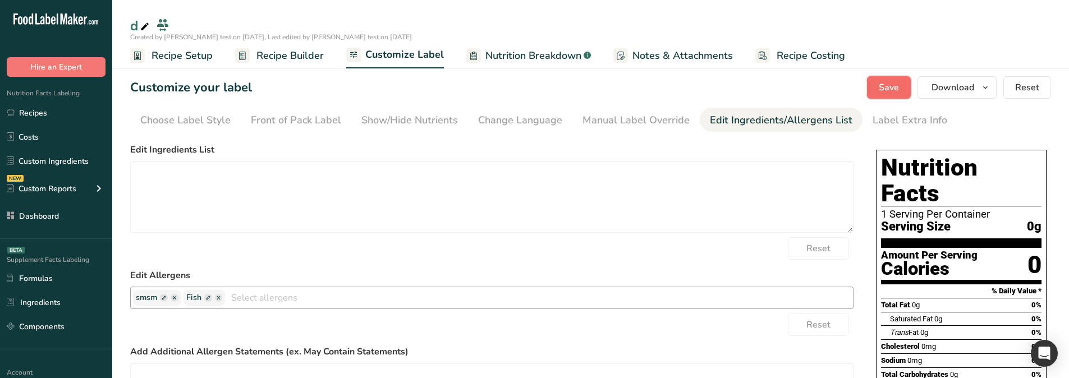
click at [883, 89] on span "Save" at bounding box center [889, 87] width 20 height 13
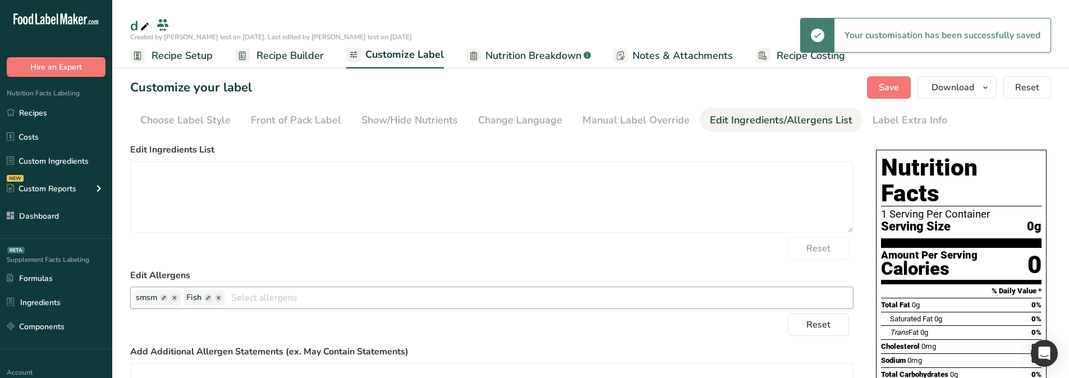
click at [265, 59] on span "Recipe Builder" at bounding box center [290, 55] width 67 height 15
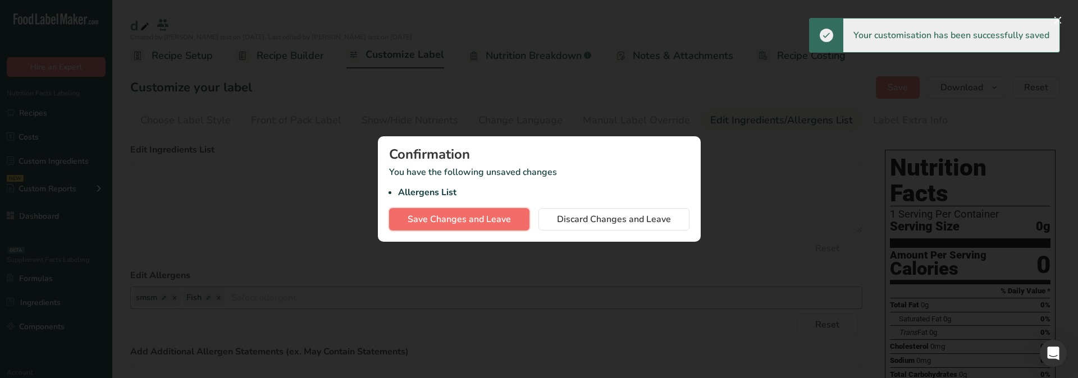
click at [471, 217] on span "Save Changes and Leave" at bounding box center [458, 219] width 103 height 13
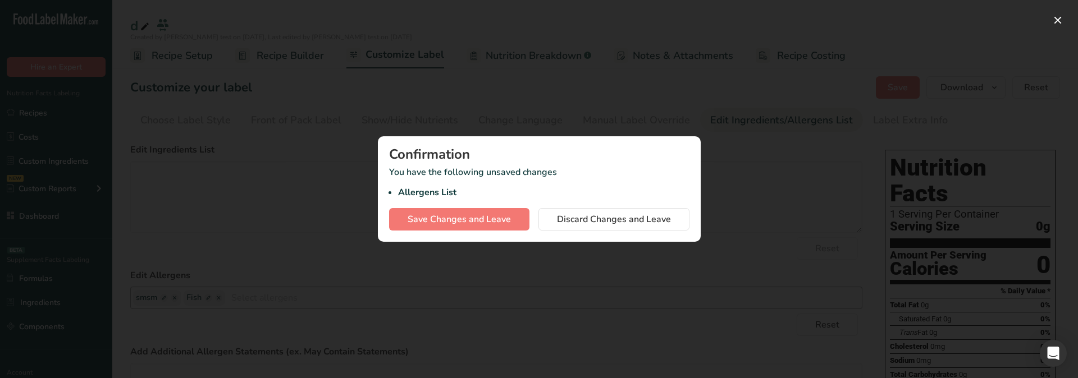
drag, startPoint x: 471, startPoint y: 190, endPoint x: 400, endPoint y: 193, distance: 71.4
click at [400, 193] on li "Allergens List" at bounding box center [543, 192] width 291 height 13
copy li "Allergens List"
drag, startPoint x: 580, startPoint y: 221, endPoint x: 530, endPoint y: 238, distance: 52.7
click at [582, 225] on span "Discard Changes and Leave" at bounding box center [614, 219] width 114 height 13
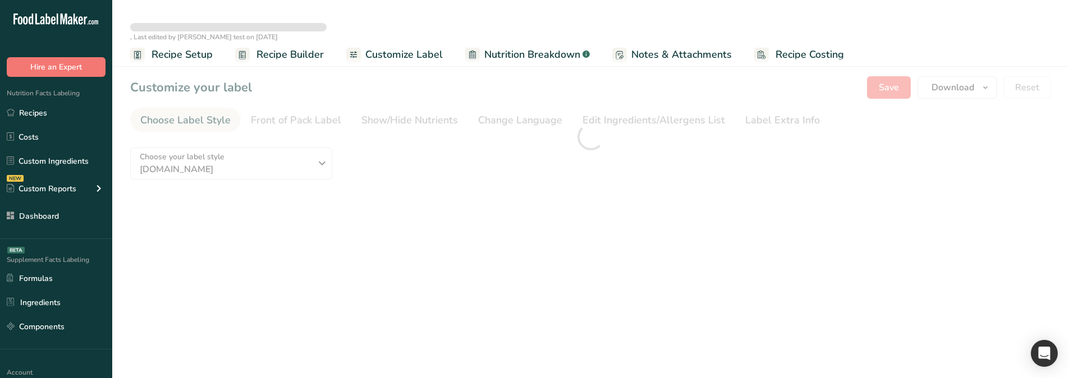
click at [607, 117] on div at bounding box center [590, 136] width 957 height 157
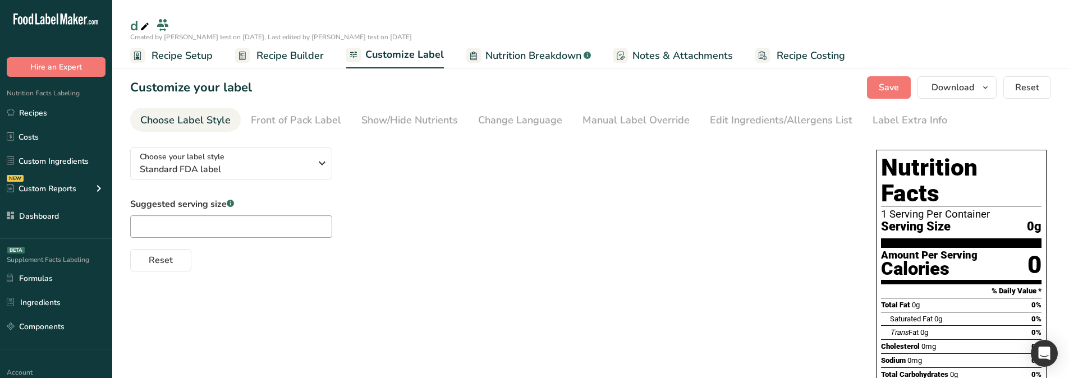
drag, startPoint x: 735, startPoint y: 122, endPoint x: 546, endPoint y: 134, distance: 189.5
click at [735, 122] on div "Edit Ingredients/Allergens List" at bounding box center [781, 120] width 143 height 15
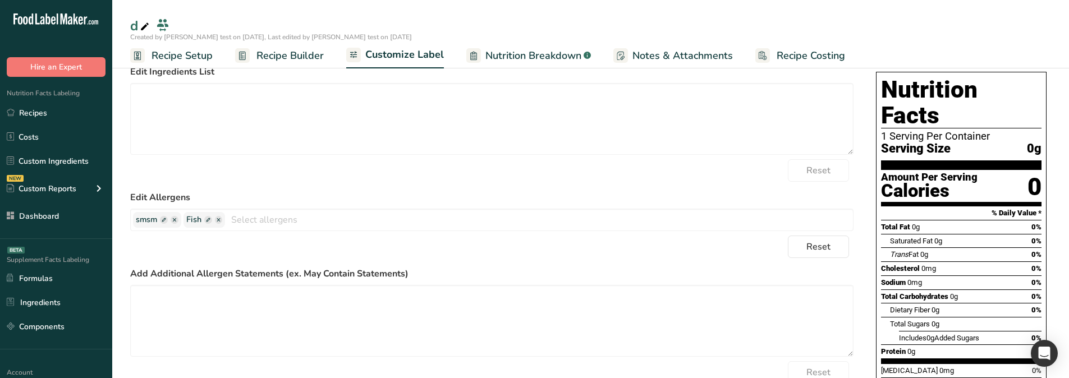
scroll to position [157, 0]
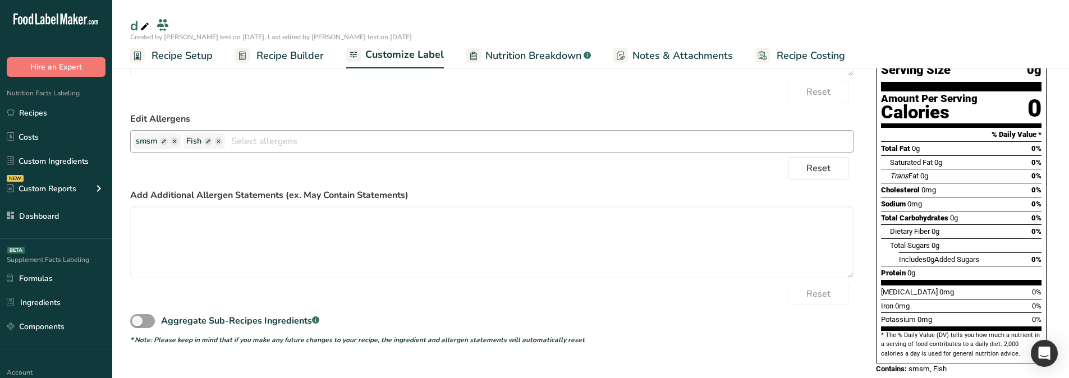
click at [255, 144] on input "text" at bounding box center [539, 140] width 628 height 17
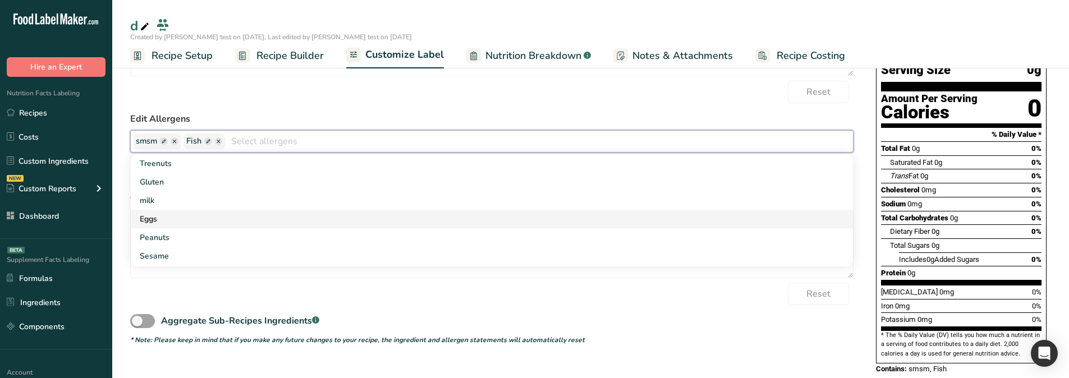
click at [237, 226] on link "Eggs" at bounding box center [492, 219] width 722 height 19
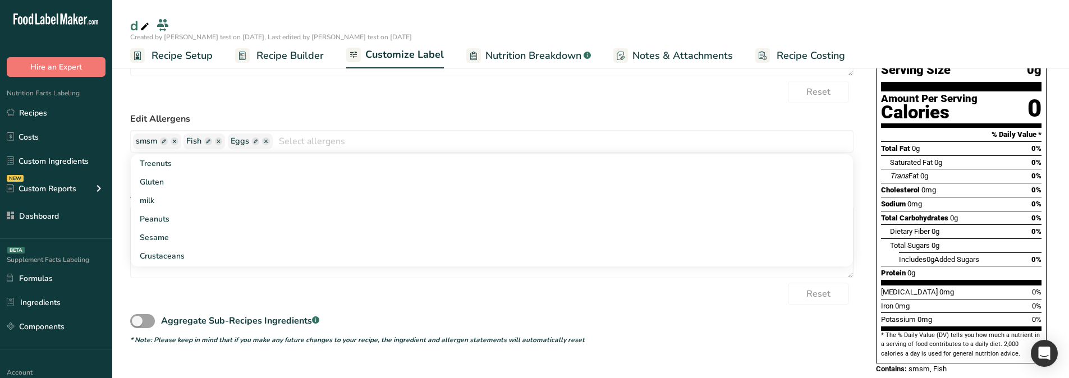
click at [306, 121] on label "Edit Allergens" at bounding box center [492, 118] width 724 height 13
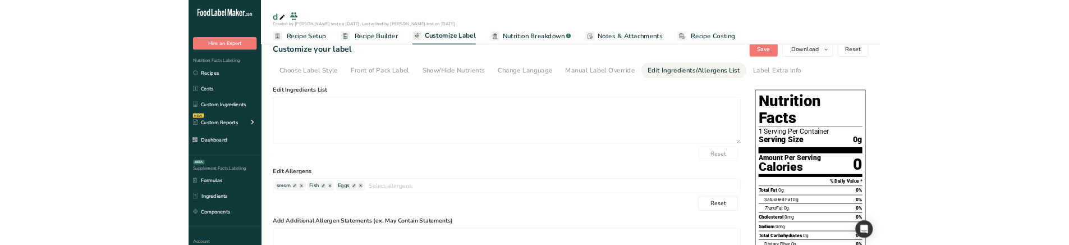
scroll to position [0, 0]
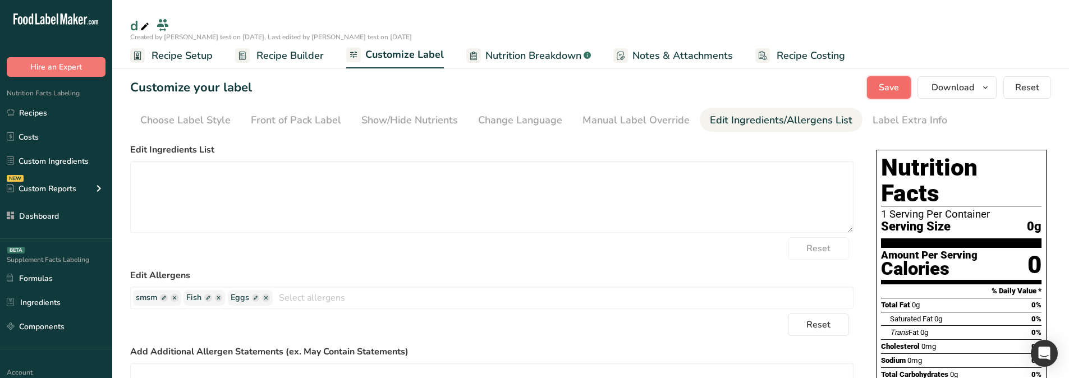
click at [881, 95] on button "Save" at bounding box center [889, 87] width 44 height 22
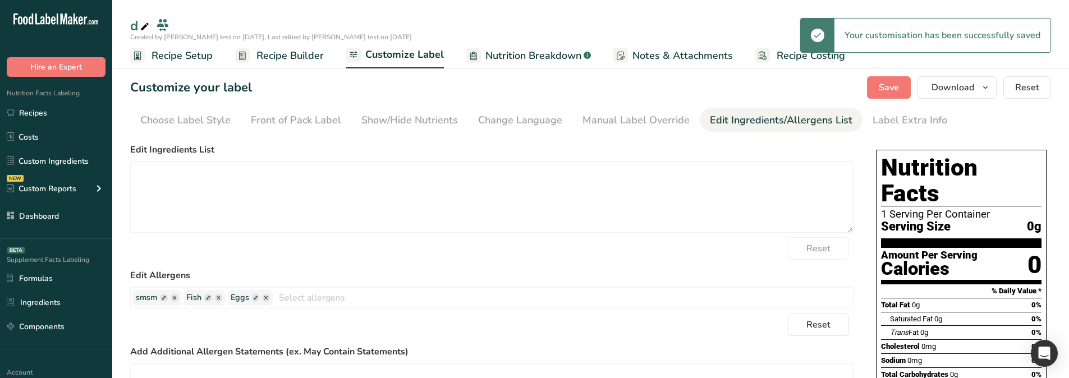
click at [278, 56] on span "Recipe Builder" at bounding box center [290, 55] width 67 height 15
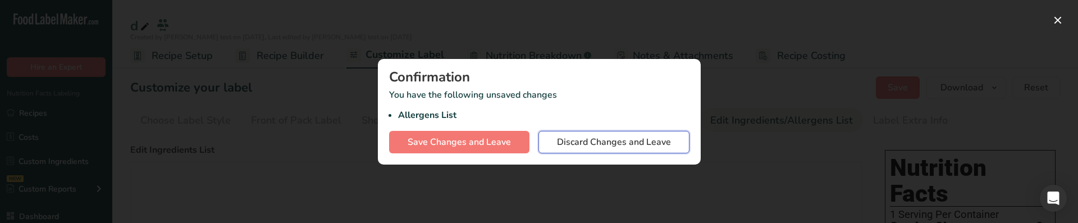
click at [576, 148] on span "Discard Changes and Leave" at bounding box center [614, 141] width 114 height 13
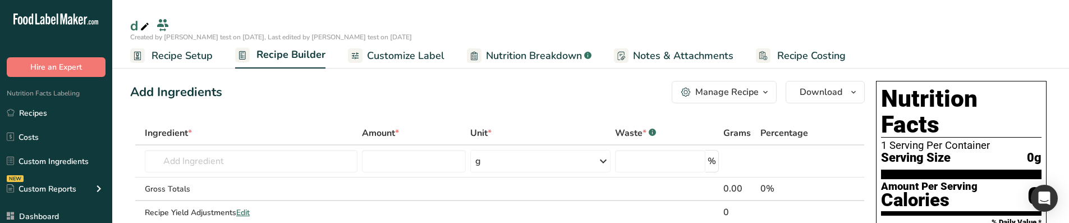
click at [399, 58] on span "Customize Label" at bounding box center [405, 55] width 77 height 15
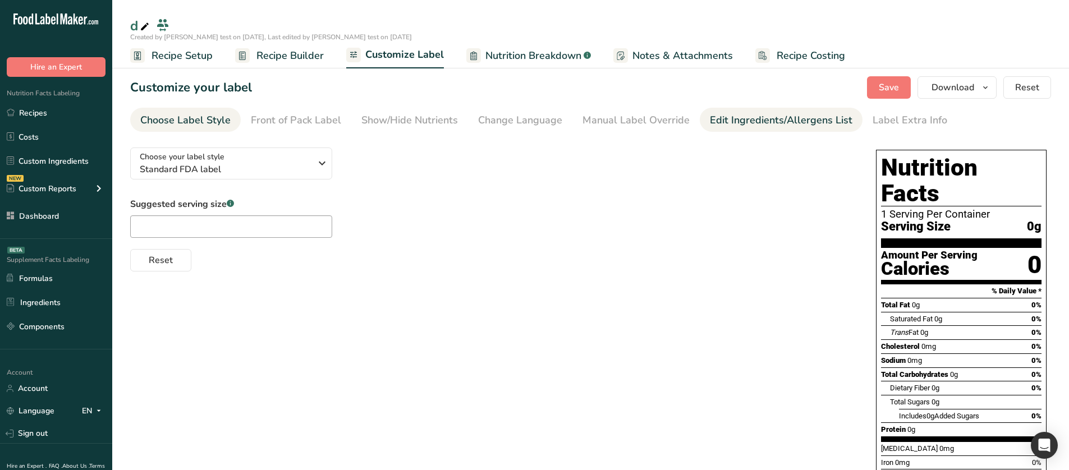
click at [716, 131] on link "Edit Ingredients/Allergens List" at bounding box center [781, 120] width 143 height 25
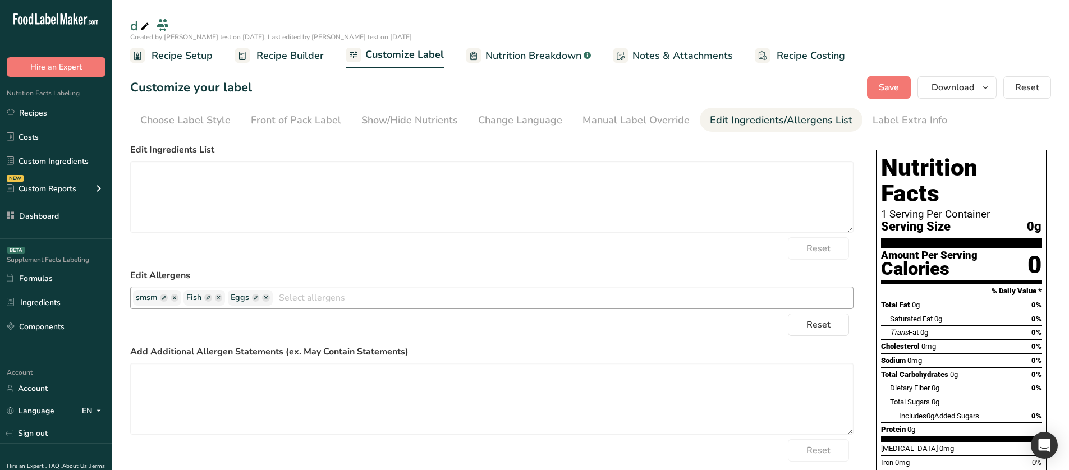
click at [176, 301] on span at bounding box center [175, 298] width 8 height 8
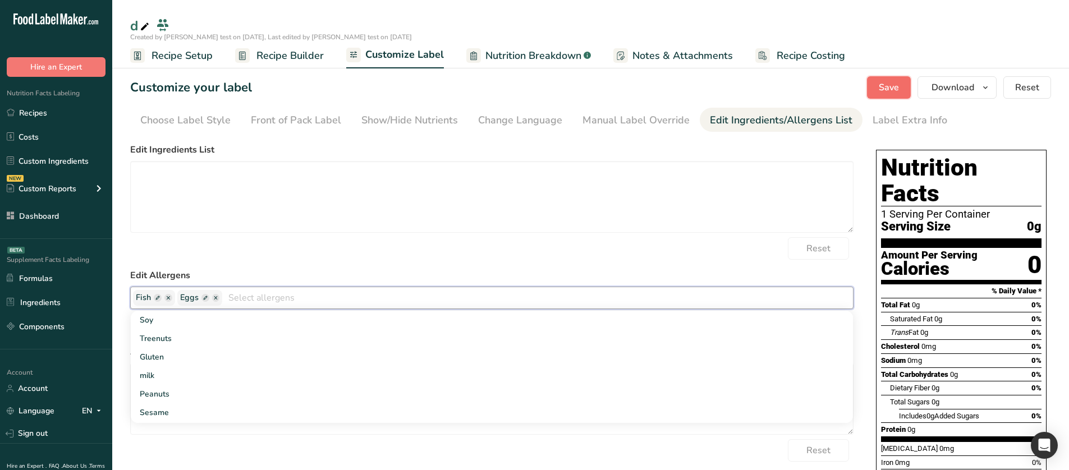
click at [882, 96] on button "Save" at bounding box center [889, 87] width 44 height 22
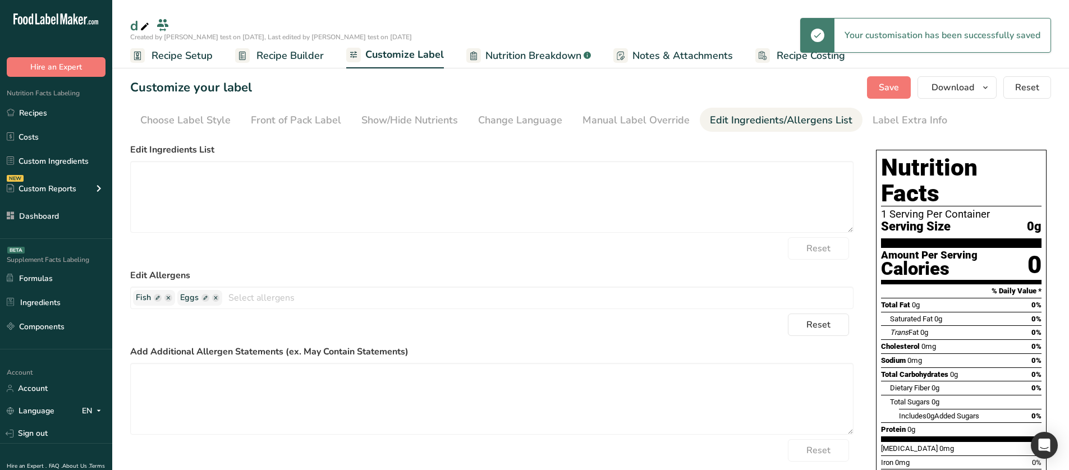
click at [289, 52] on span "Recipe Builder" at bounding box center [290, 55] width 67 height 15
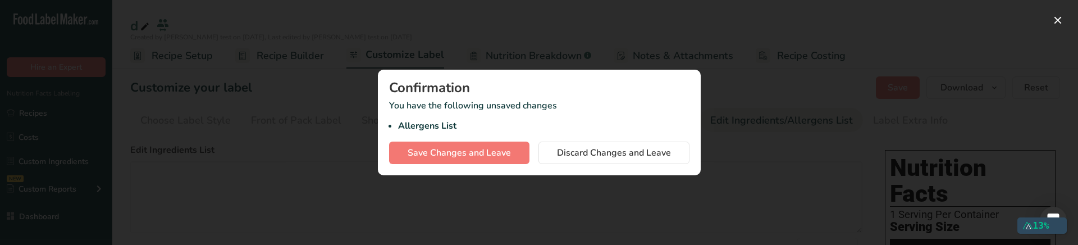
click at [761, 159] on div at bounding box center [539, 122] width 1078 height 245
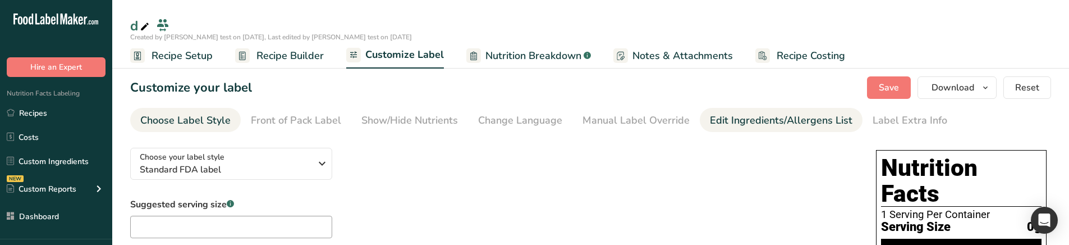
click at [721, 118] on div "Edit Ingredients/Allergens List" at bounding box center [781, 120] width 143 height 15
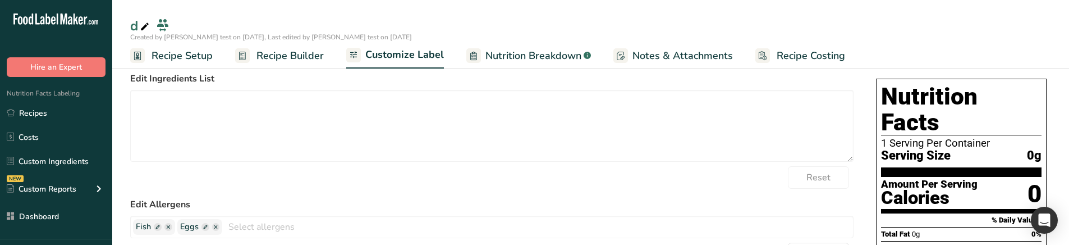
scroll to position [112, 0]
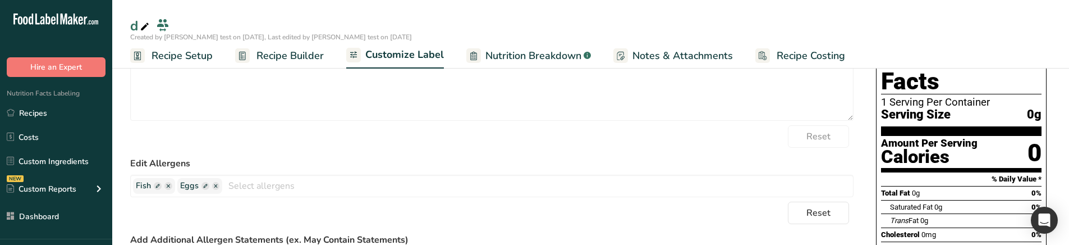
click at [321, 170] on div "Edit Allergens Fish Eggs Soy Treenuts Gluten milk Peanuts Sesame Crustaceans Su…" at bounding box center [492, 177] width 724 height 40
click at [308, 184] on input "text" at bounding box center [537, 185] width 631 height 17
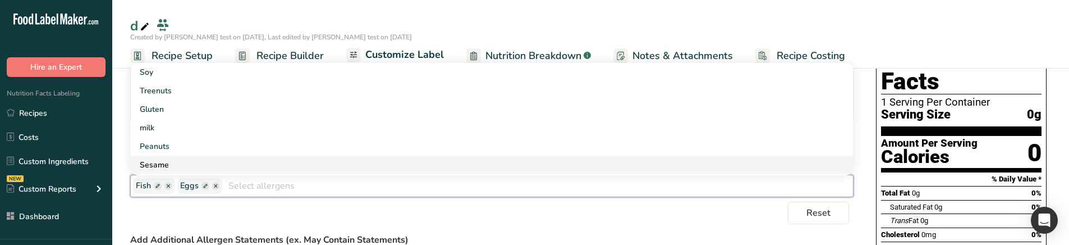
click at [263, 153] on link "Peanuts" at bounding box center [492, 146] width 722 height 19
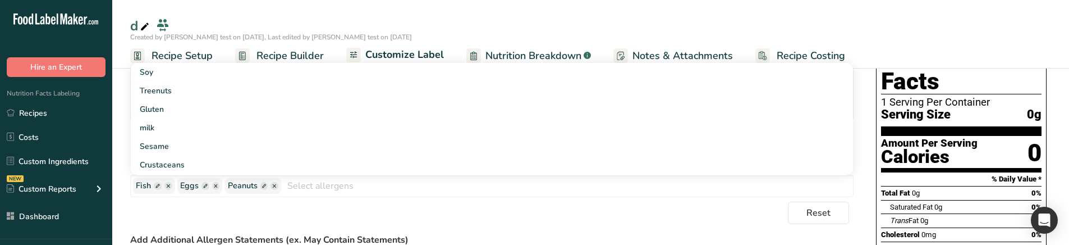
click at [248, 207] on div "Reset" at bounding box center [492, 213] width 724 height 22
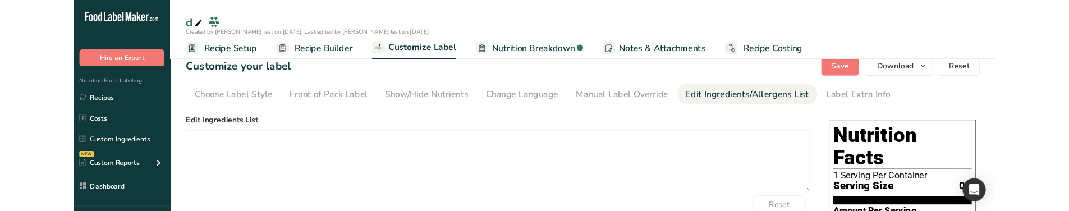
scroll to position [0, 0]
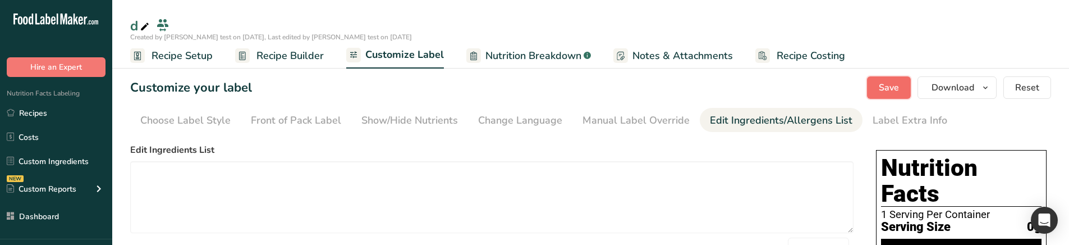
click at [892, 81] on span "Save" at bounding box center [889, 87] width 20 height 13
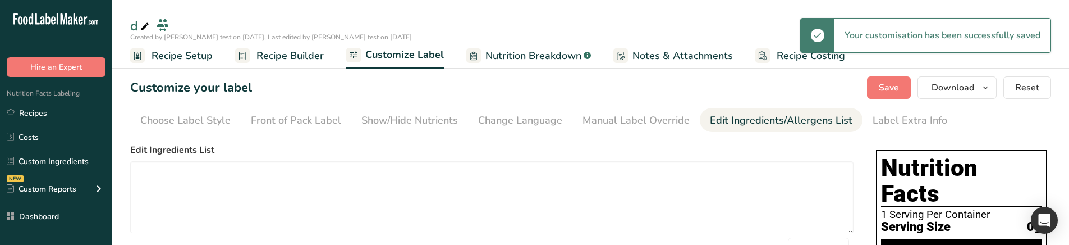
click at [305, 56] on span "Recipe Builder" at bounding box center [290, 55] width 67 height 15
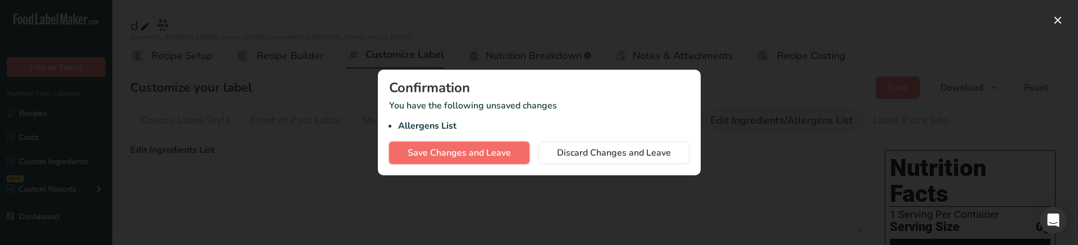
click at [491, 150] on span "Save Changes and Leave" at bounding box center [458, 152] width 103 height 13
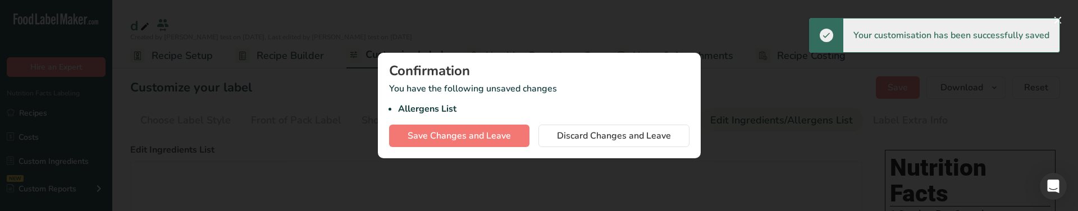
click at [279, 141] on div at bounding box center [539, 105] width 1078 height 211
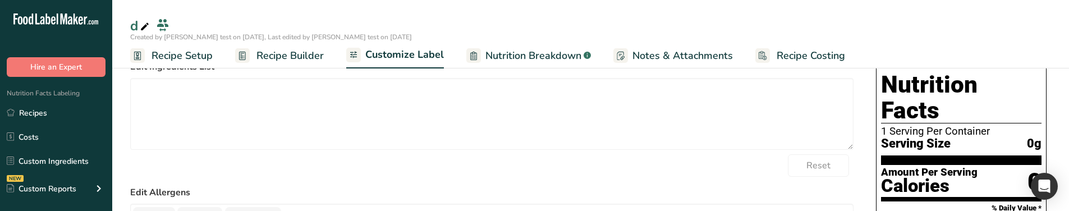
scroll to position [112, 0]
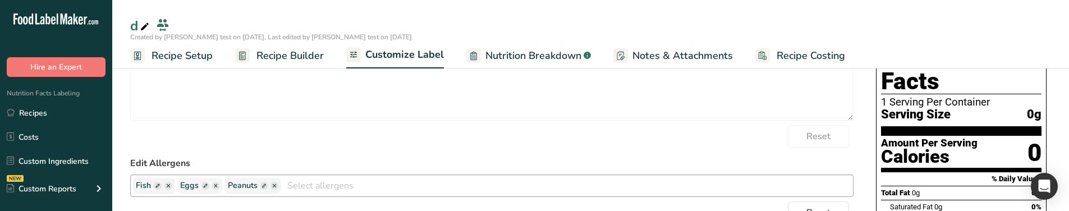
click at [361, 180] on input "text" at bounding box center [567, 185] width 572 height 17
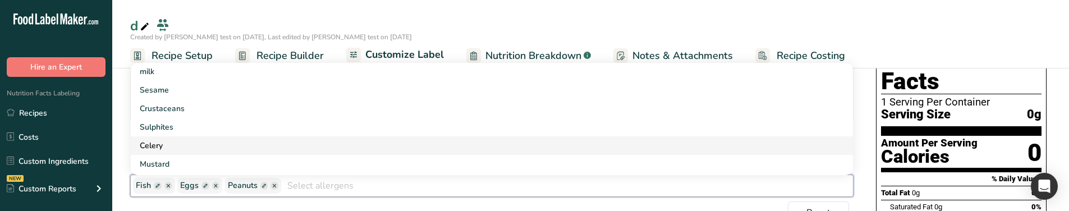
click at [244, 144] on link "Celery" at bounding box center [492, 145] width 722 height 19
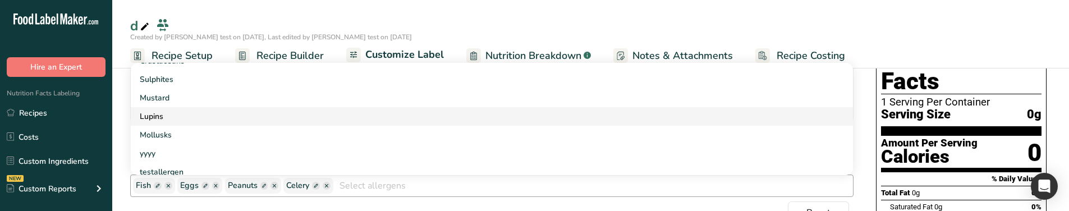
scroll to position [110, 0]
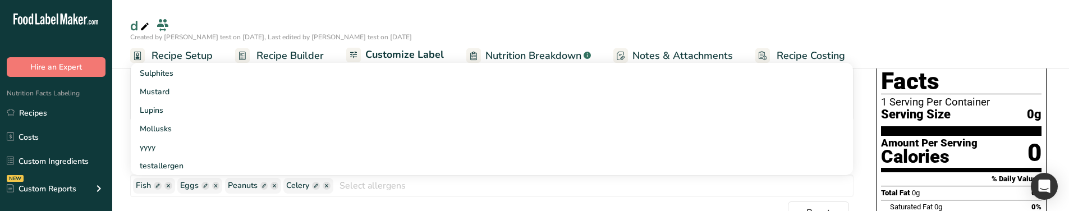
click at [651, 203] on div "Reset" at bounding box center [492, 213] width 724 height 22
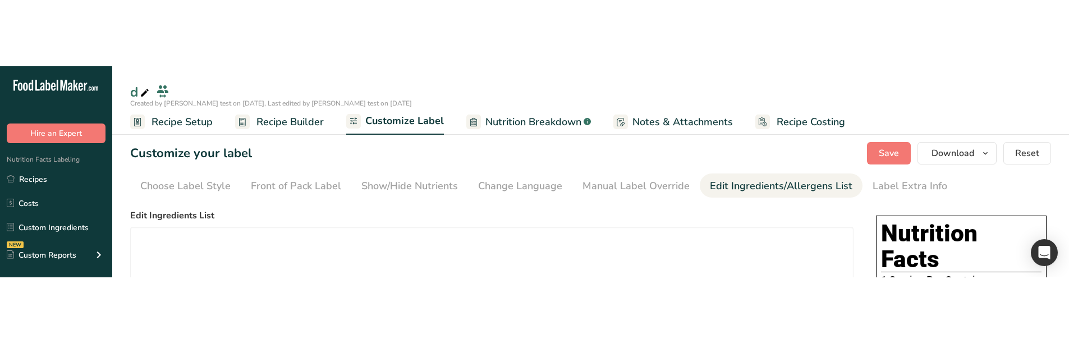
scroll to position [0, 0]
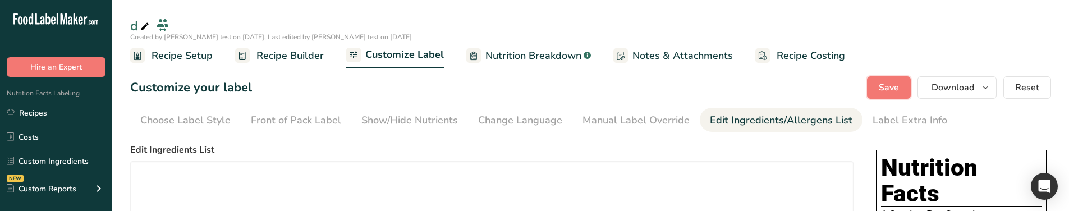
click at [891, 89] on span "Save" at bounding box center [889, 87] width 20 height 13
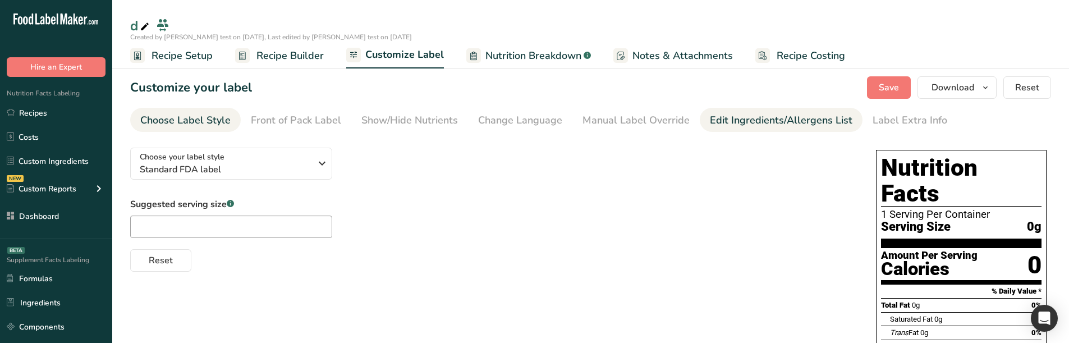
click at [738, 123] on div "Edit Ingredients/Allergens List" at bounding box center [781, 120] width 143 height 15
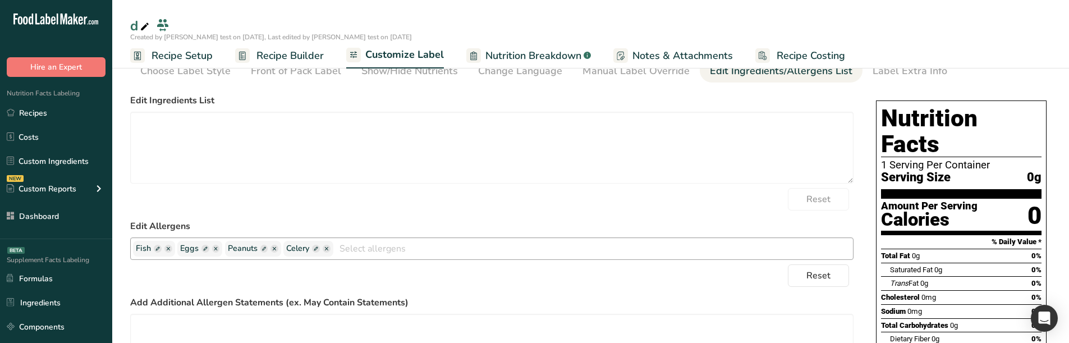
scroll to position [56, 0]
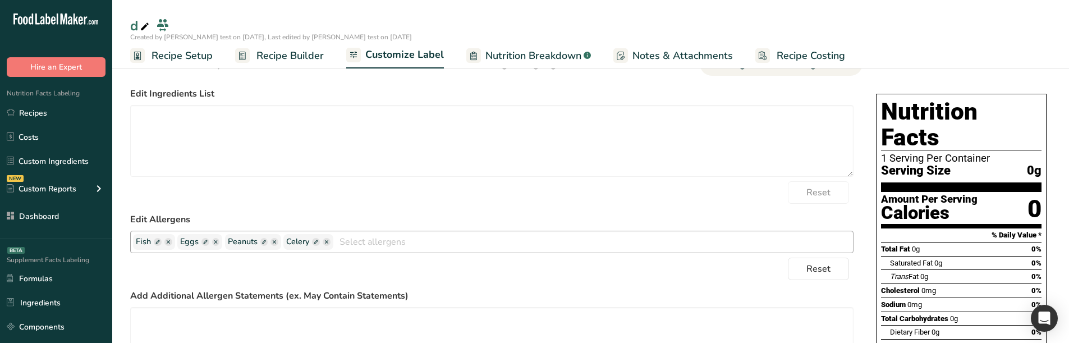
click at [368, 244] on input "text" at bounding box center [593, 241] width 520 height 17
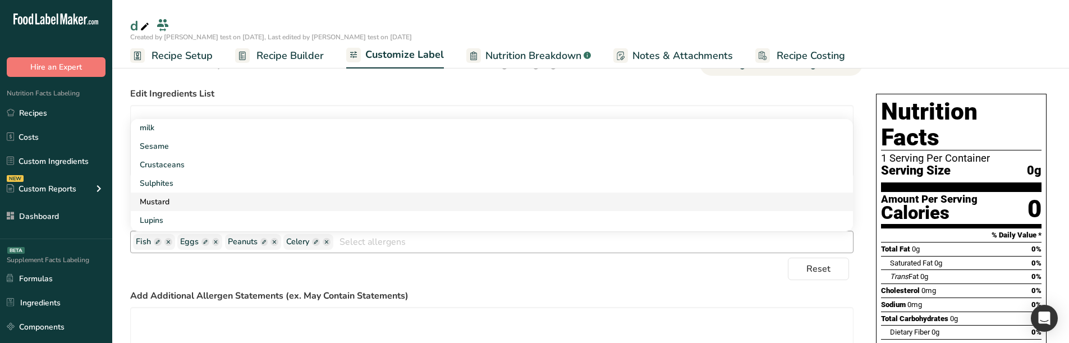
click at [253, 193] on link "Mustard" at bounding box center [492, 202] width 722 height 19
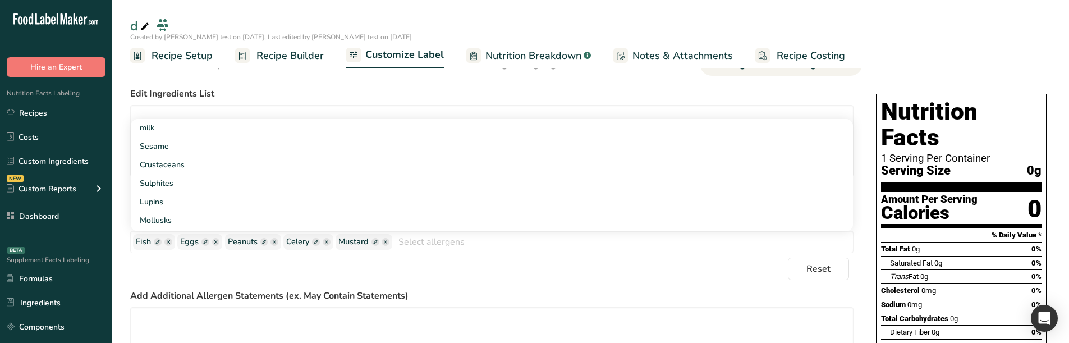
click at [503, 283] on form "Edit Ingredients List Reset Edit Allergens Fish Eggs Peanuts Celery Mustard Soy…" at bounding box center [492, 266] width 724 height 359
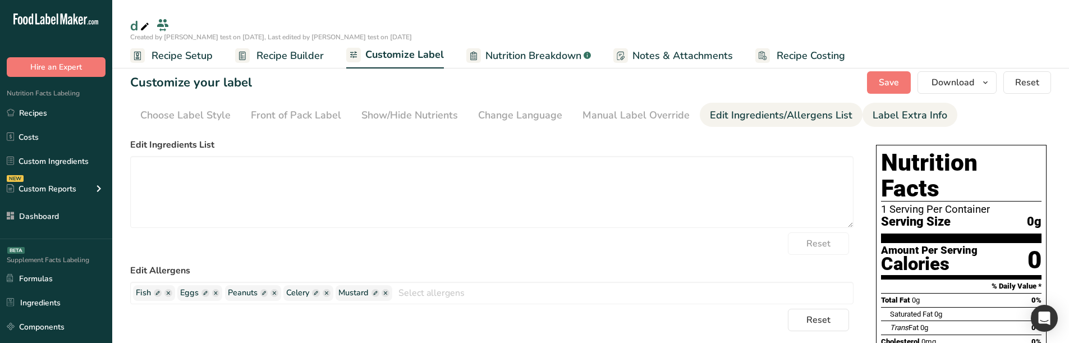
scroll to position [0, 0]
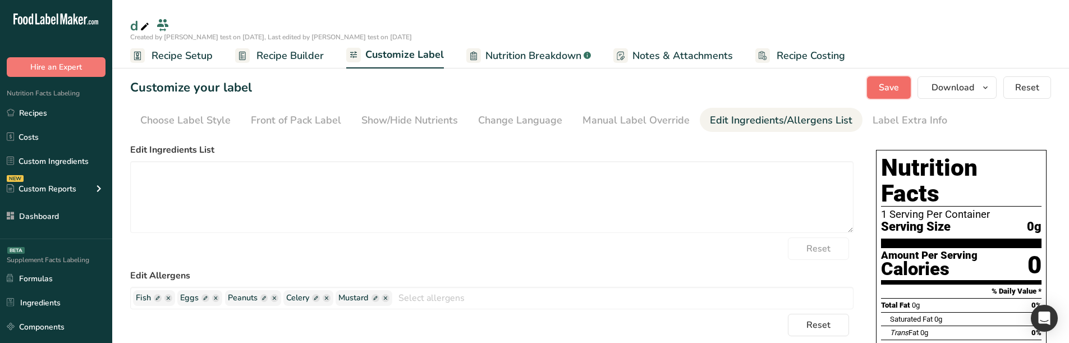
click at [869, 97] on button "Save" at bounding box center [889, 87] width 44 height 22
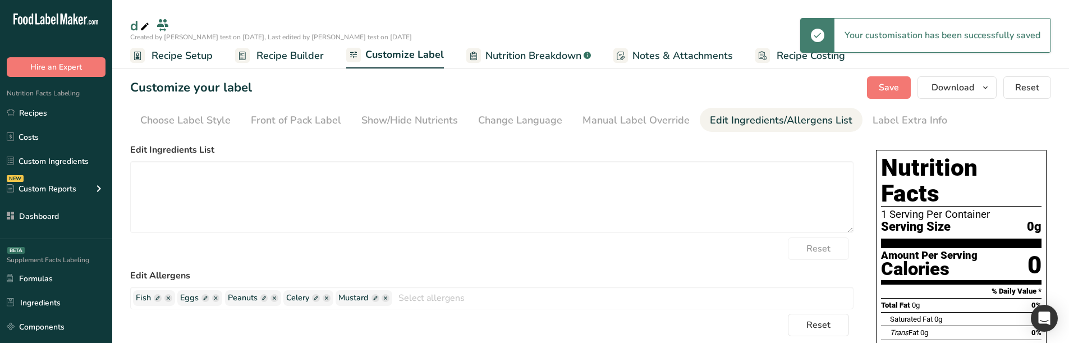
click at [297, 56] on span "Recipe Builder" at bounding box center [290, 55] width 67 height 15
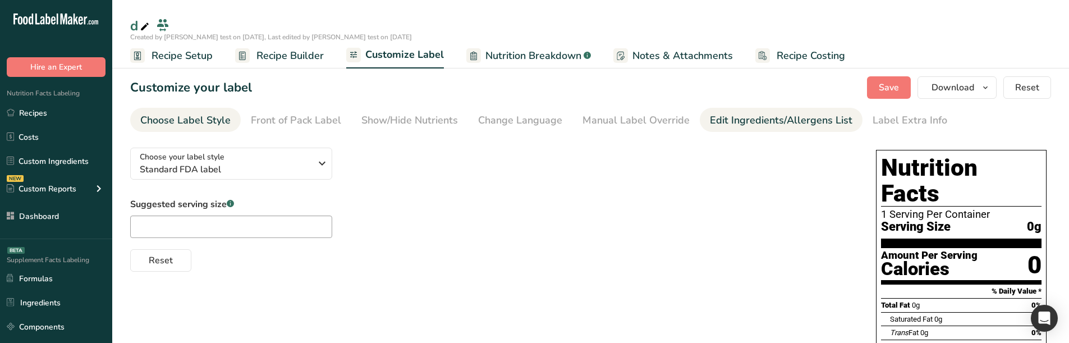
click at [735, 120] on div "Edit Ingredients/Allergens List" at bounding box center [781, 120] width 143 height 15
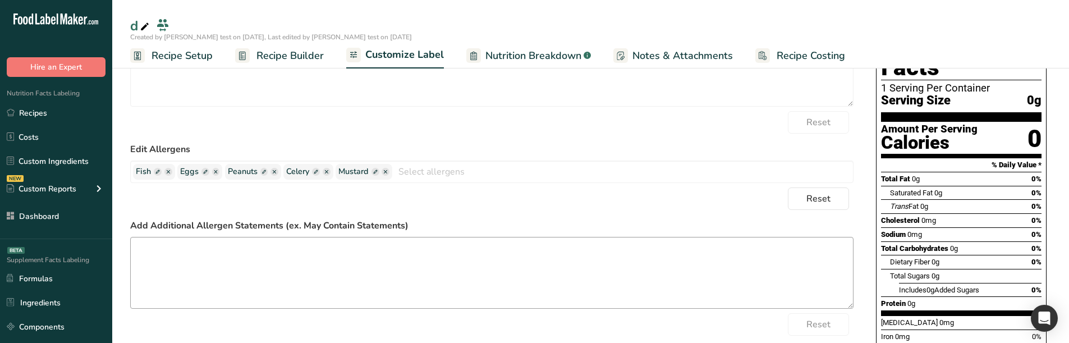
scroll to position [168, 0]
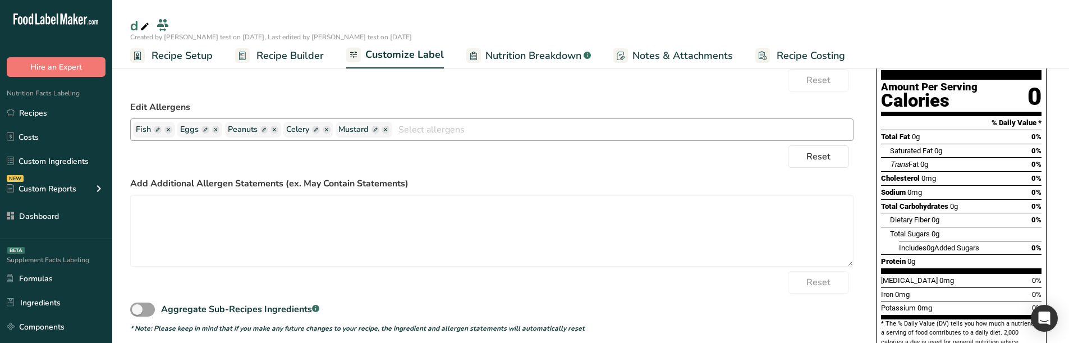
click at [468, 131] on input "text" at bounding box center [622, 129] width 461 height 17
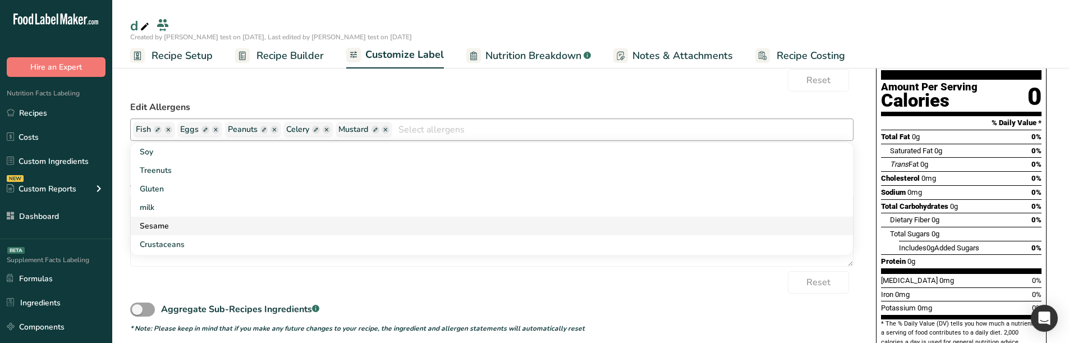
click at [424, 223] on link "Sesame" at bounding box center [492, 226] width 722 height 19
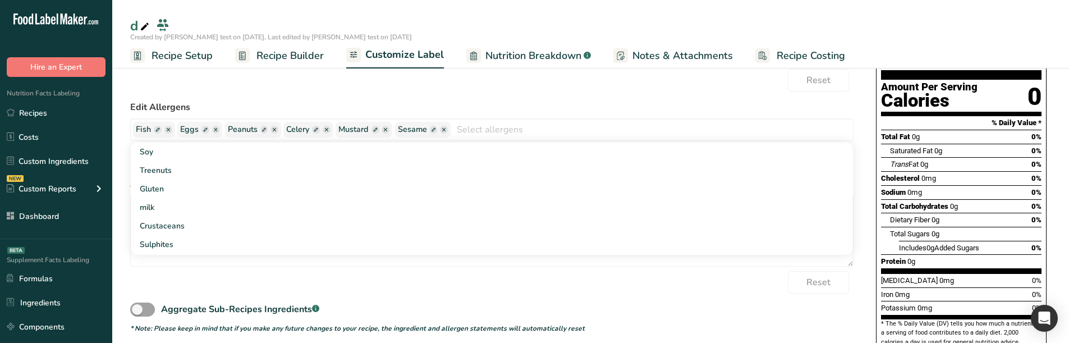
click at [500, 103] on label "Edit Allergens" at bounding box center [492, 106] width 724 height 13
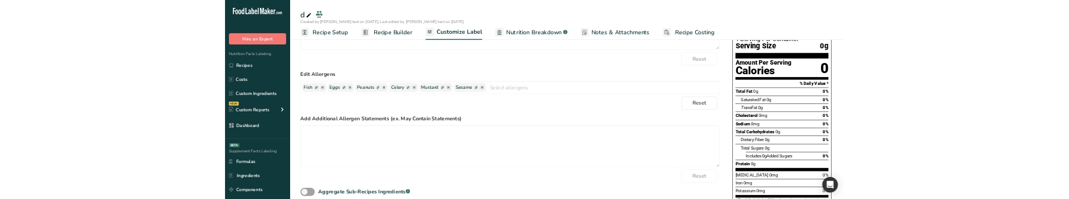
scroll to position [0, 0]
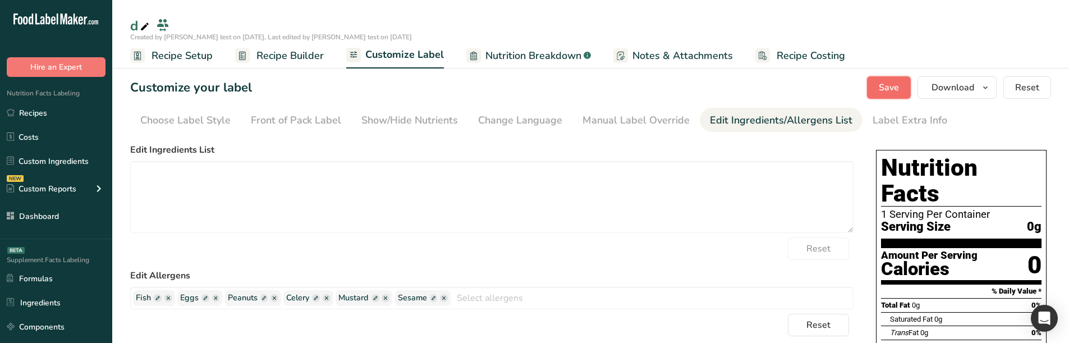
click at [896, 91] on span "Save" at bounding box center [889, 87] width 20 height 13
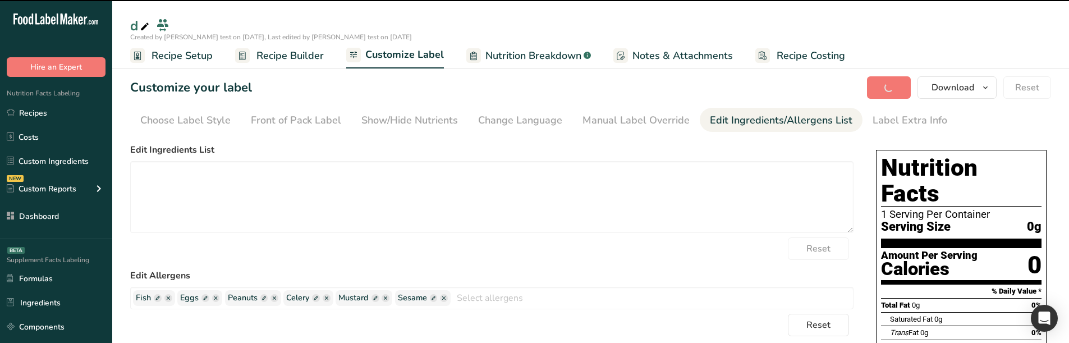
click at [306, 60] on span "Recipe Builder" at bounding box center [290, 55] width 67 height 15
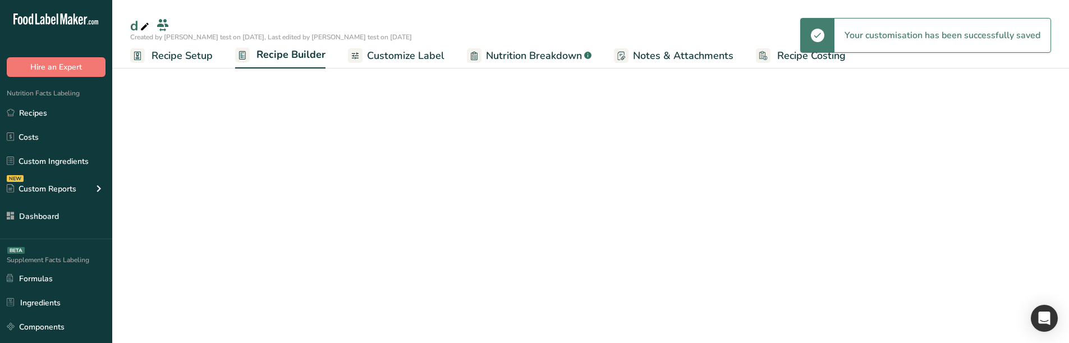
click at [385, 60] on span "Customize Label" at bounding box center [405, 55] width 77 height 15
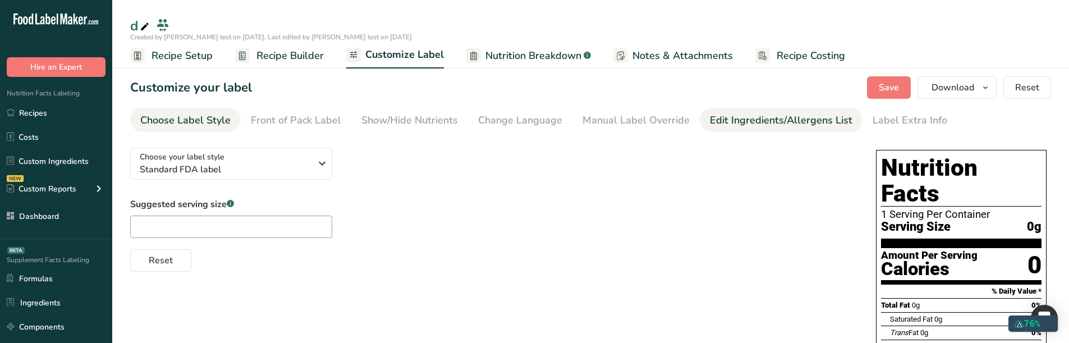
click at [734, 109] on link "Edit Ingredients/Allergens List" at bounding box center [781, 120] width 143 height 25
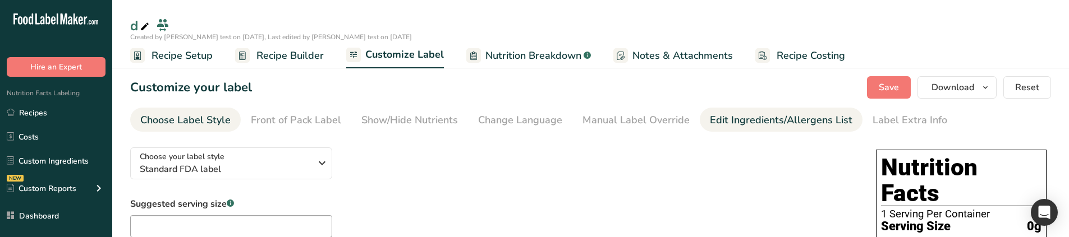
click at [747, 126] on div "Edit Ingredients/Allergens List" at bounding box center [781, 120] width 143 height 15
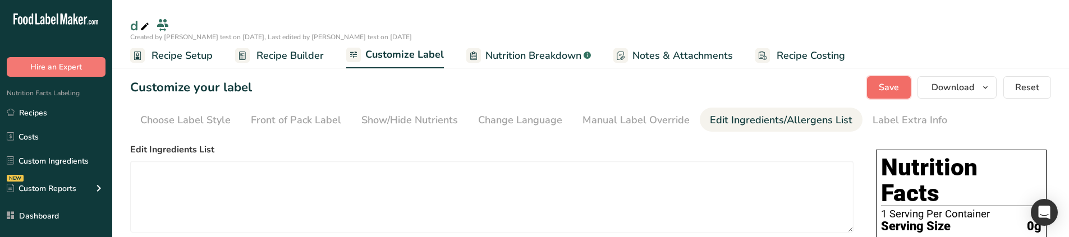
click at [894, 86] on span "Save" at bounding box center [889, 87] width 20 height 13
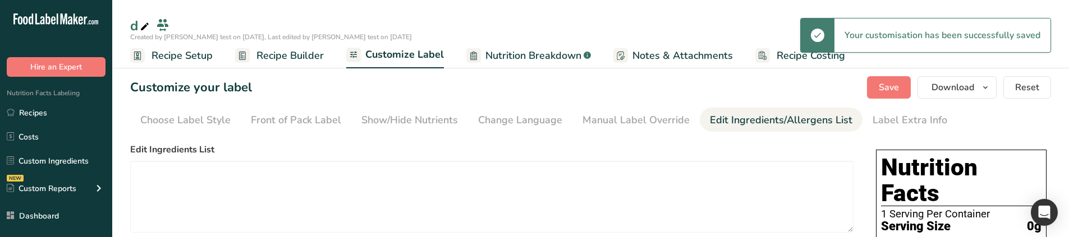
click at [295, 58] on span "Recipe Builder" at bounding box center [290, 55] width 67 height 15
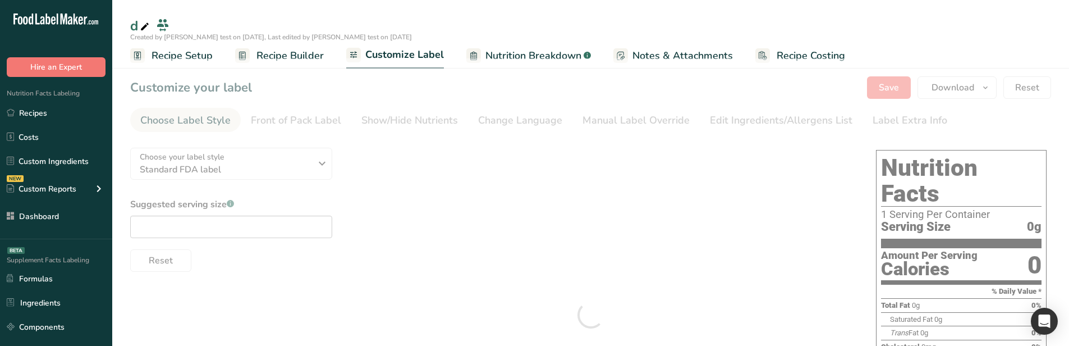
drag, startPoint x: 625, startPoint y: 123, endPoint x: 709, endPoint y: 119, distance: 83.7
click at [625, 122] on div at bounding box center [590, 315] width 957 height 514
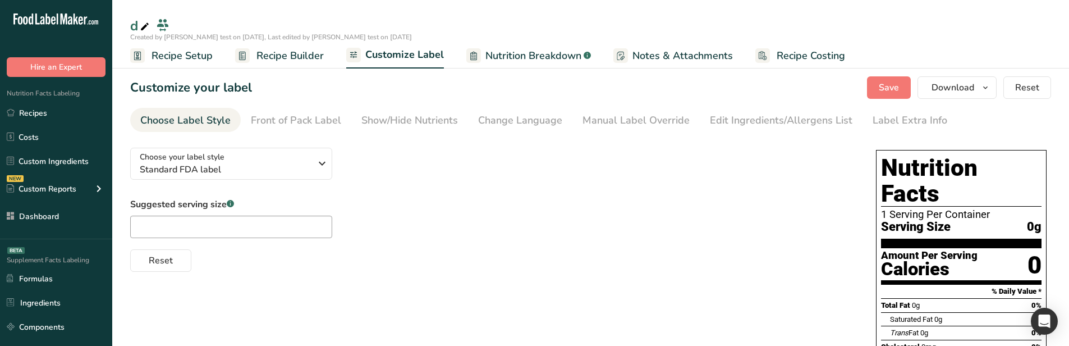
click at [710, 119] on div "Edit Ingredients/Allergens List" at bounding box center [781, 120] width 143 height 15
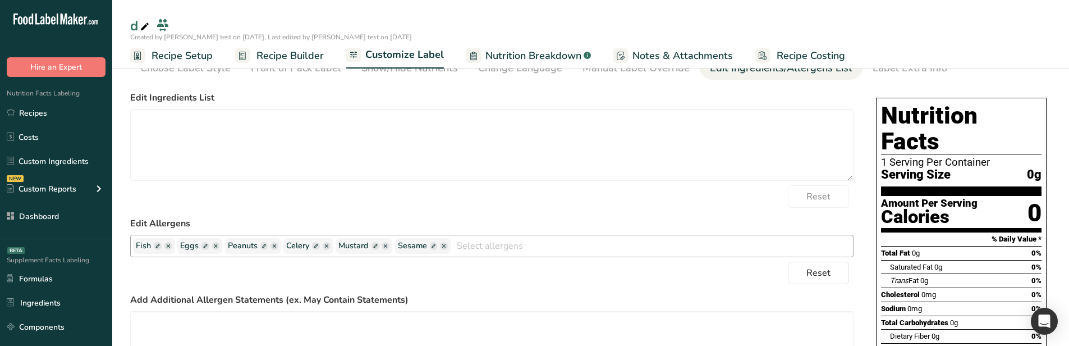
scroll to position [56, 0]
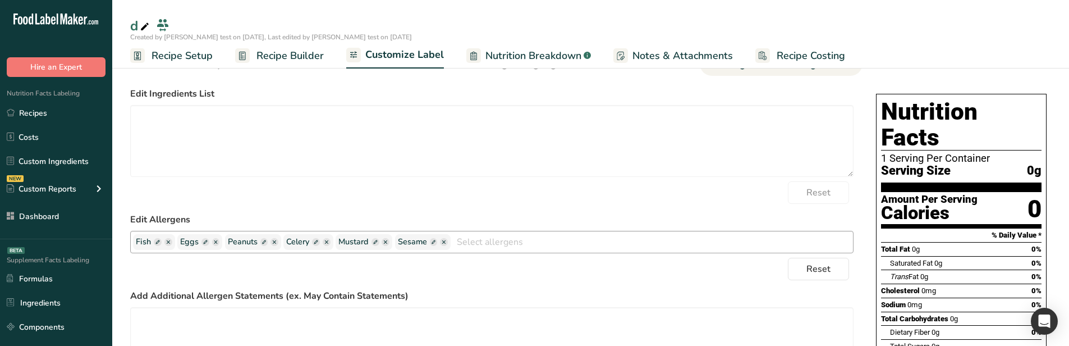
click at [501, 232] on div "Fish Eggs Peanuts Celery Mustard Sesame Soy Treenuts [GEOGRAPHIC_DATA] milk Cru…" at bounding box center [492, 242] width 724 height 22
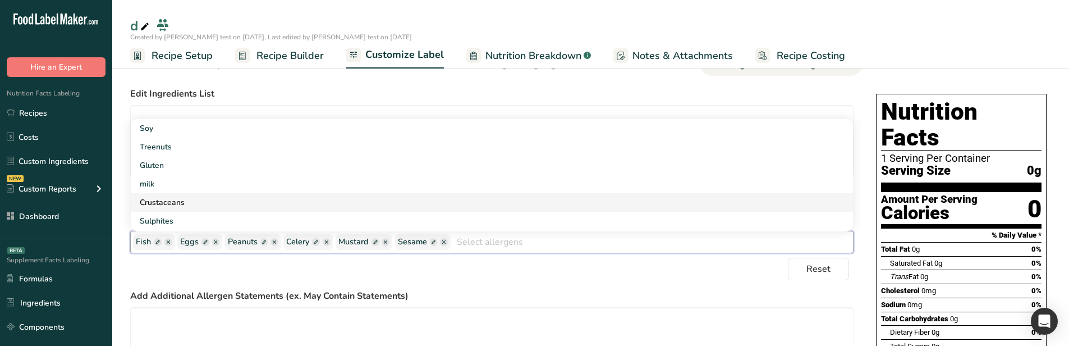
click at [351, 209] on link "Crustaceans" at bounding box center [492, 202] width 722 height 19
click at [305, 193] on link "Sulphites" at bounding box center [492, 202] width 722 height 19
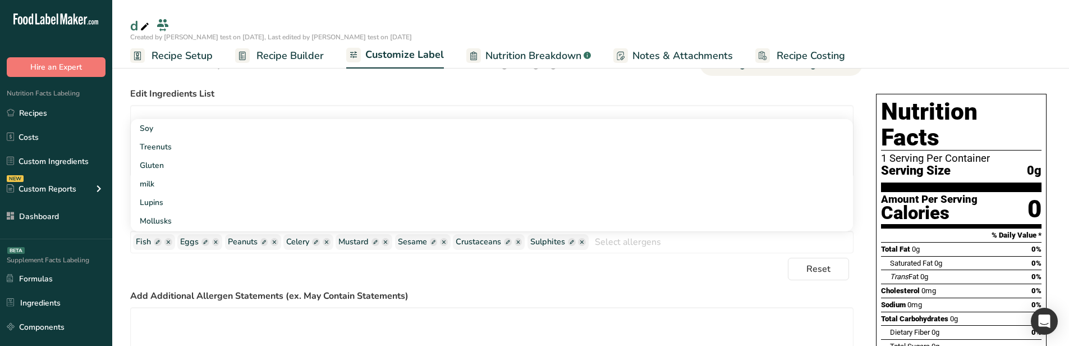
click at [423, 271] on div "Reset" at bounding box center [492, 269] width 724 height 22
click at [504, 243] on span at bounding box center [508, 242] width 8 height 8
click at [473, 243] on input "d" at bounding box center [498, 242] width 85 height 15
type input "dfdffddf"
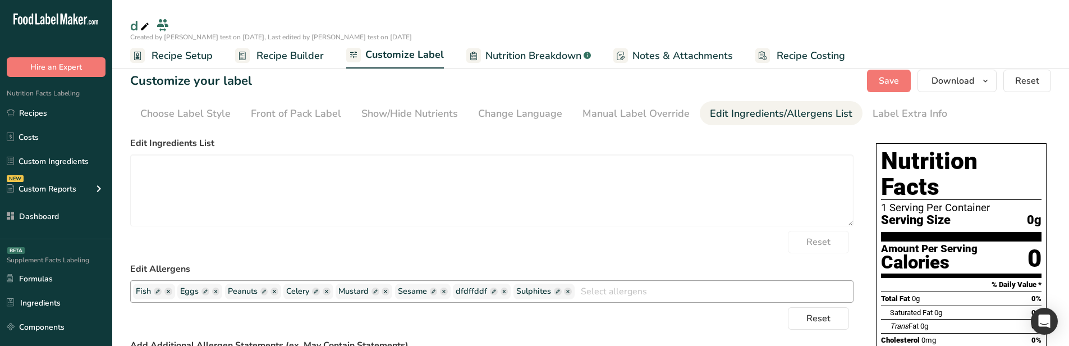
scroll to position [0, 0]
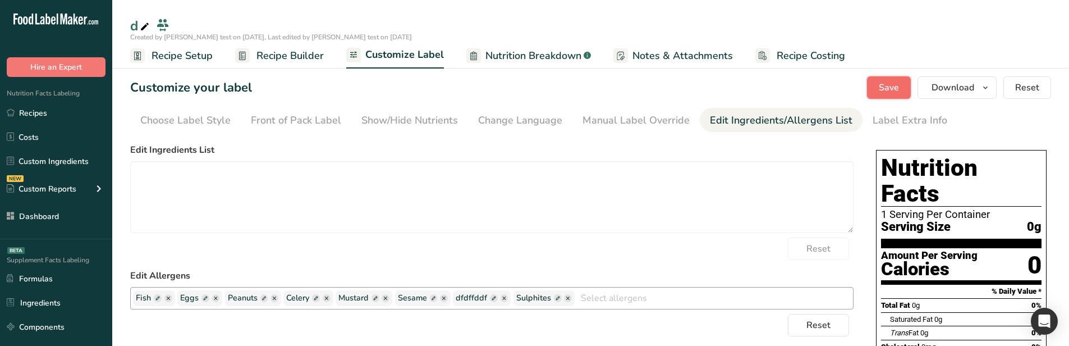
click at [887, 89] on span "Save" at bounding box center [889, 87] width 20 height 13
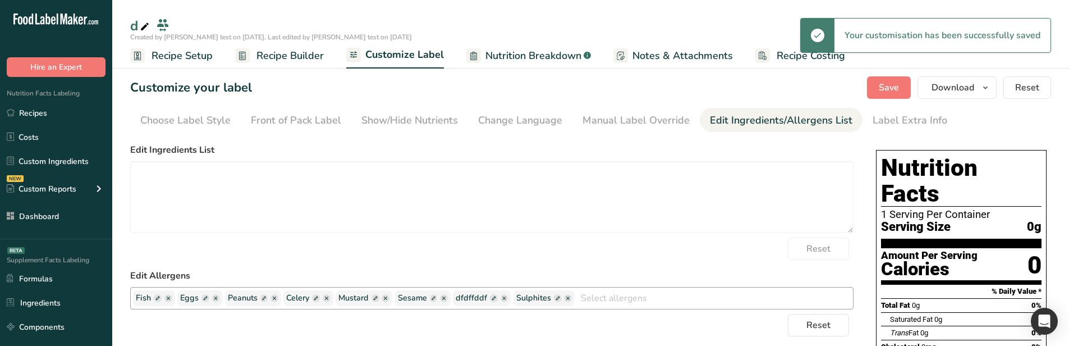
click at [280, 61] on span "Recipe Builder" at bounding box center [290, 55] width 67 height 15
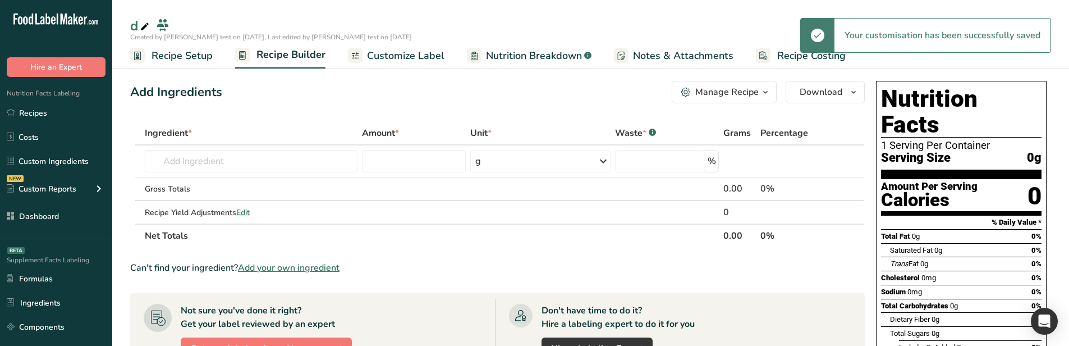
click at [373, 57] on span "Customize Label" at bounding box center [405, 55] width 77 height 15
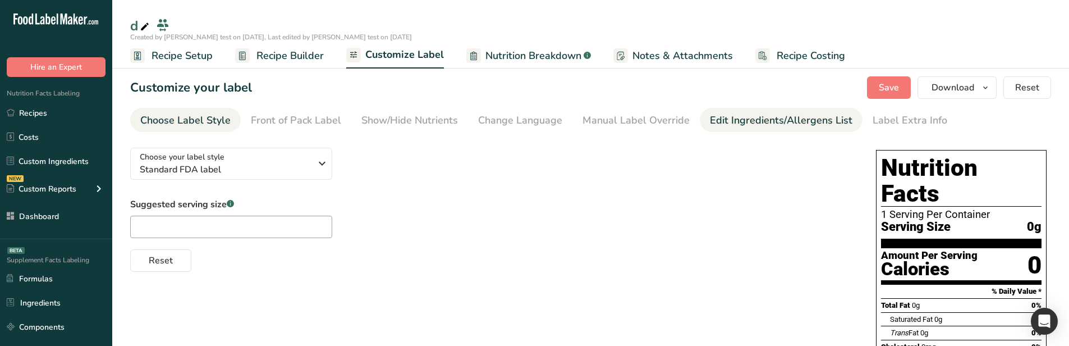
click at [765, 117] on div "Edit Ingredients/Allergens List" at bounding box center [781, 120] width 143 height 15
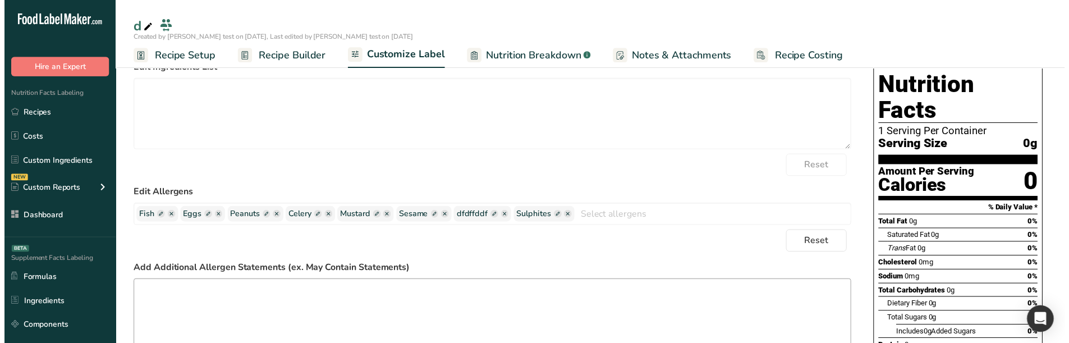
scroll to position [112, 0]
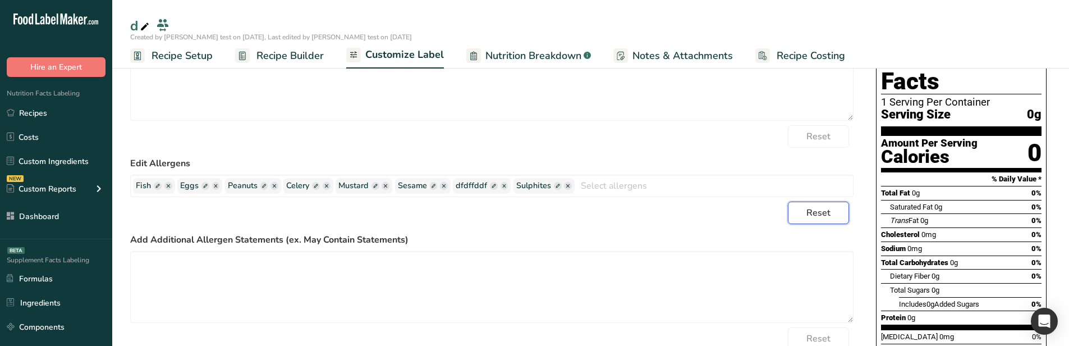
click at [814, 209] on span "Reset" at bounding box center [819, 212] width 24 height 13
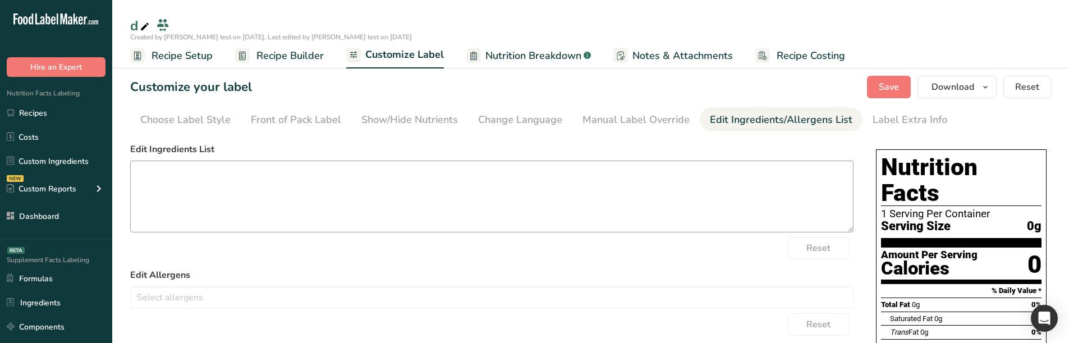
scroll to position [0, 0]
